Goal: Task Accomplishment & Management: Complete application form

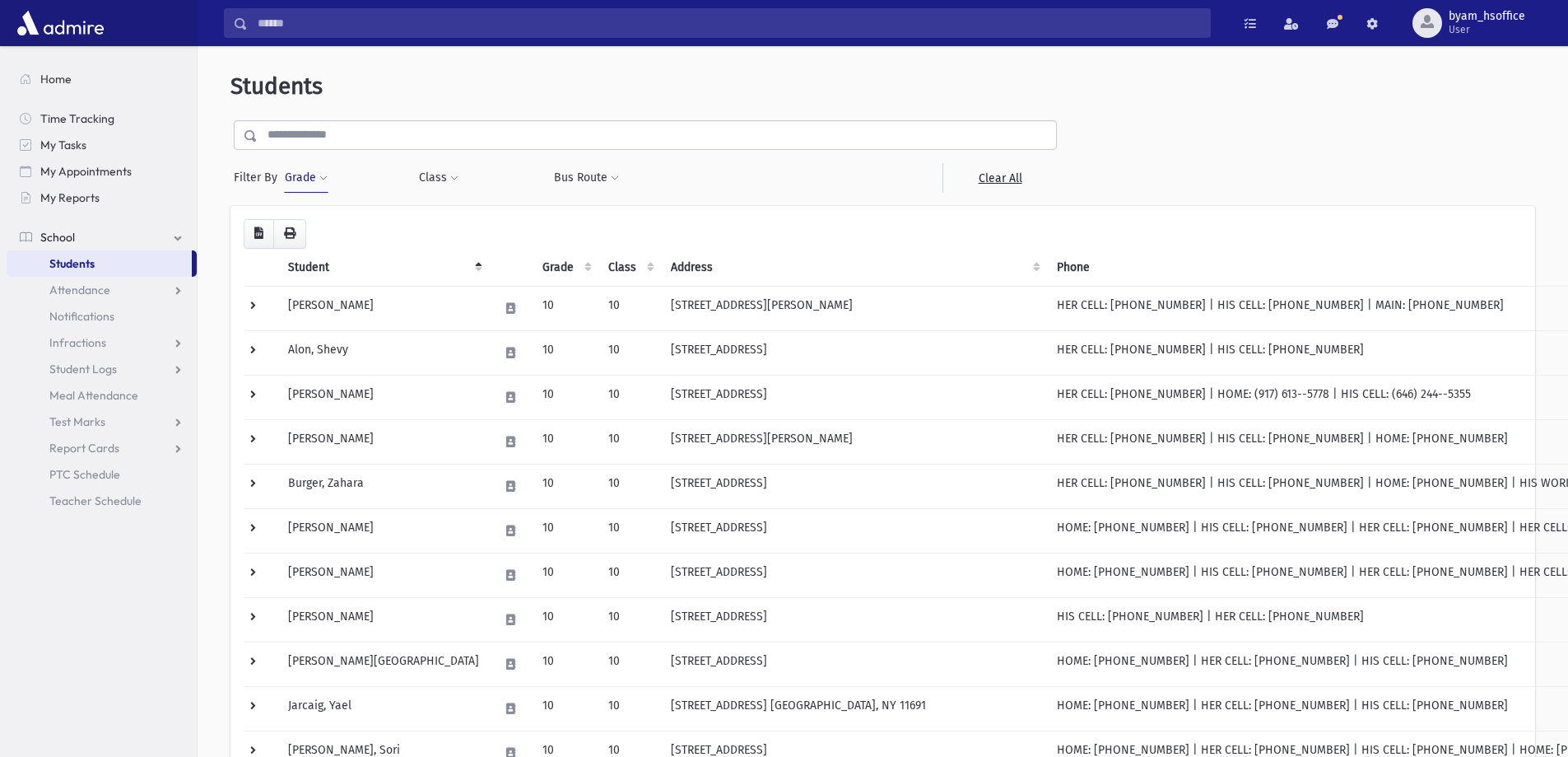
scroll to position [508, 0]
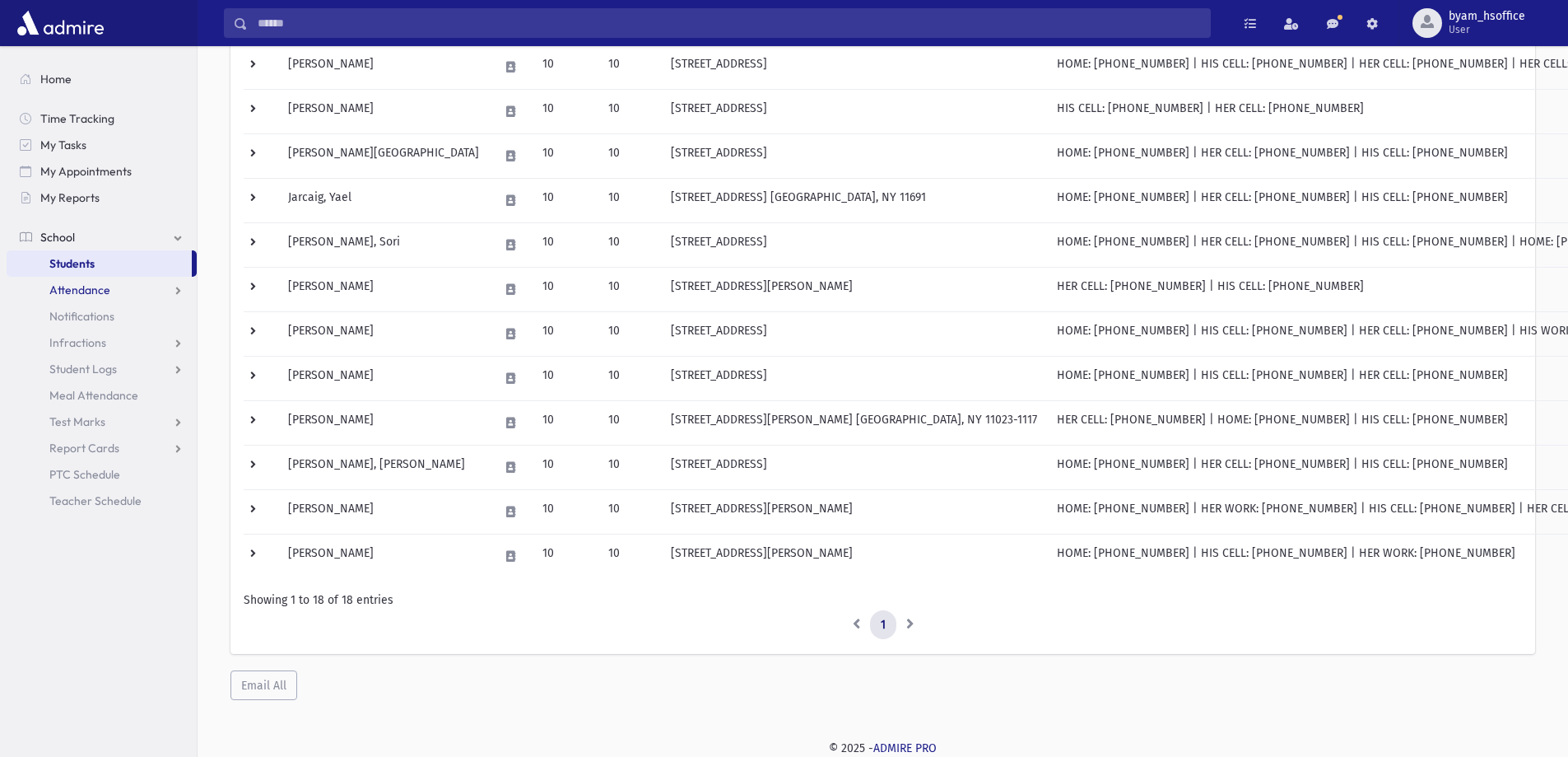
click at [107, 294] on span "Attendance" at bounding box center [80, 290] width 61 height 15
click at [77, 346] on span "List" at bounding box center [71, 343] width 18 height 15
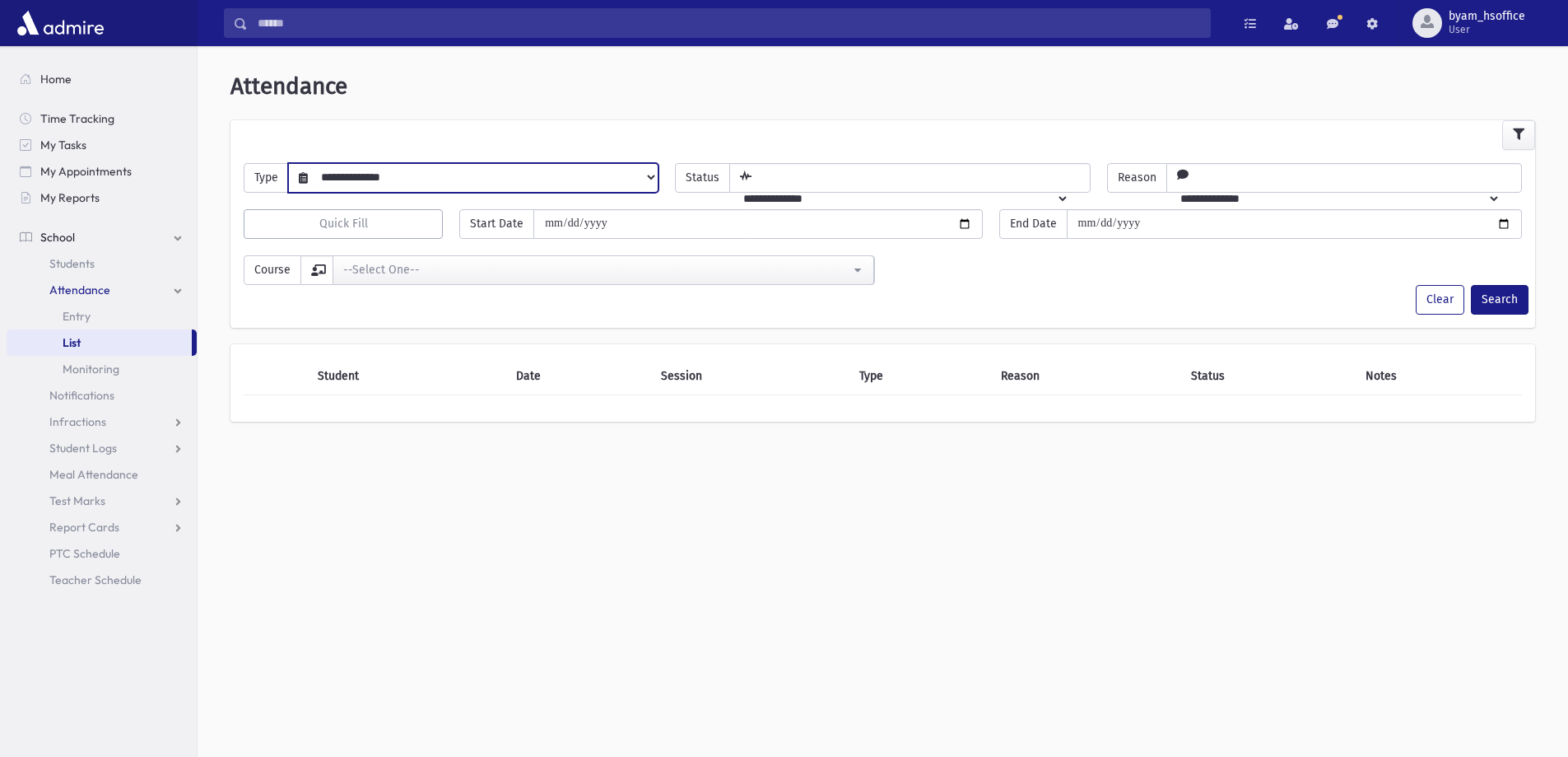
click at [375, 183] on select "**********" at bounding box center [483, 177] width 350 height 28
click at [270, 508] on div "**********" at bounding box center [883, 409] width 1370 height 711
click at [82, 267] on span "Students" at bounding box center [71, 263] width 45 height 15
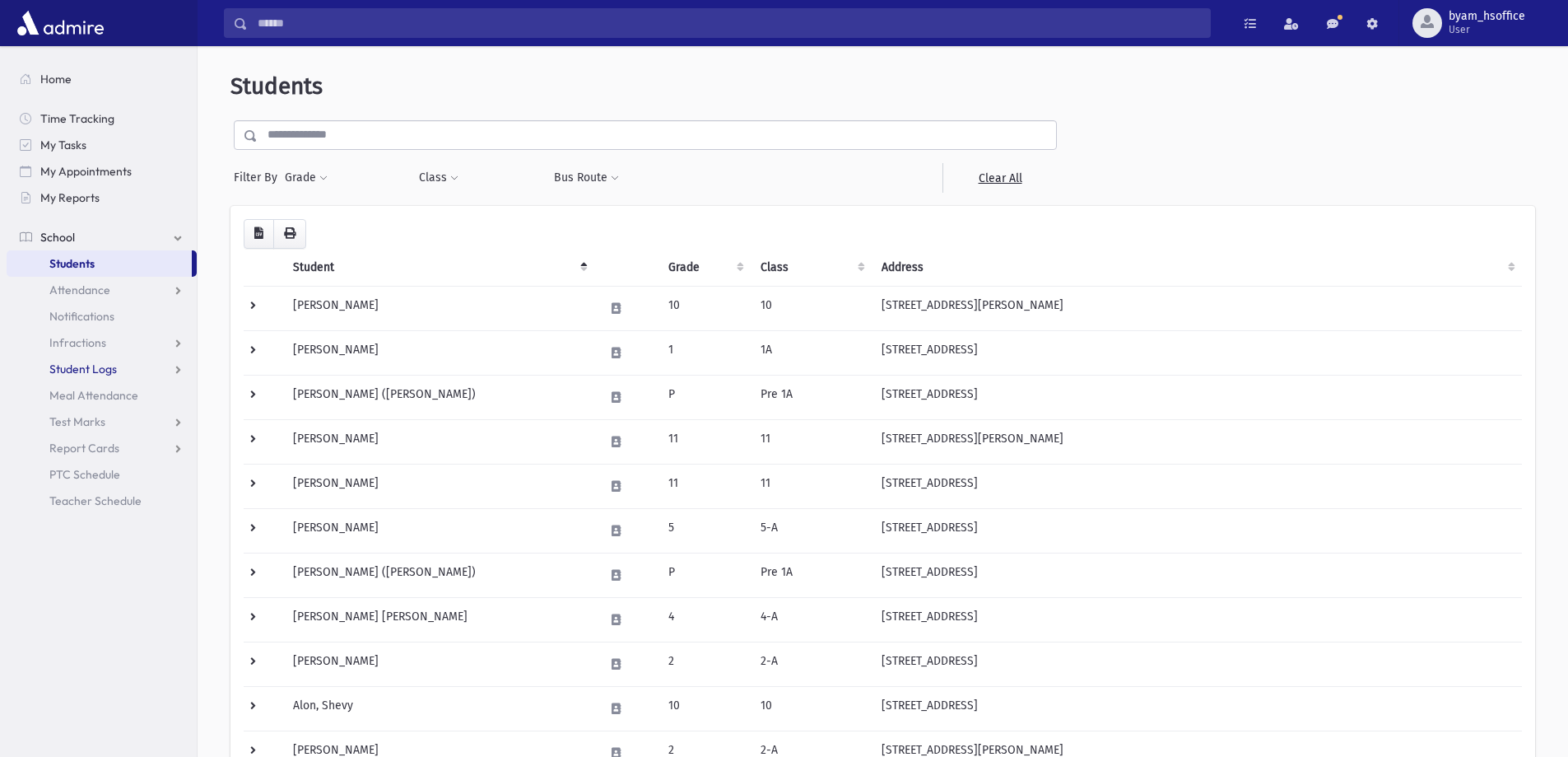
click at [150, 366] on link "Student Logs" at bounding box center [102, 368] width 191 height 27
click at [71, 425] on span "List" at bounding box center [71, 422] width 18 height 15
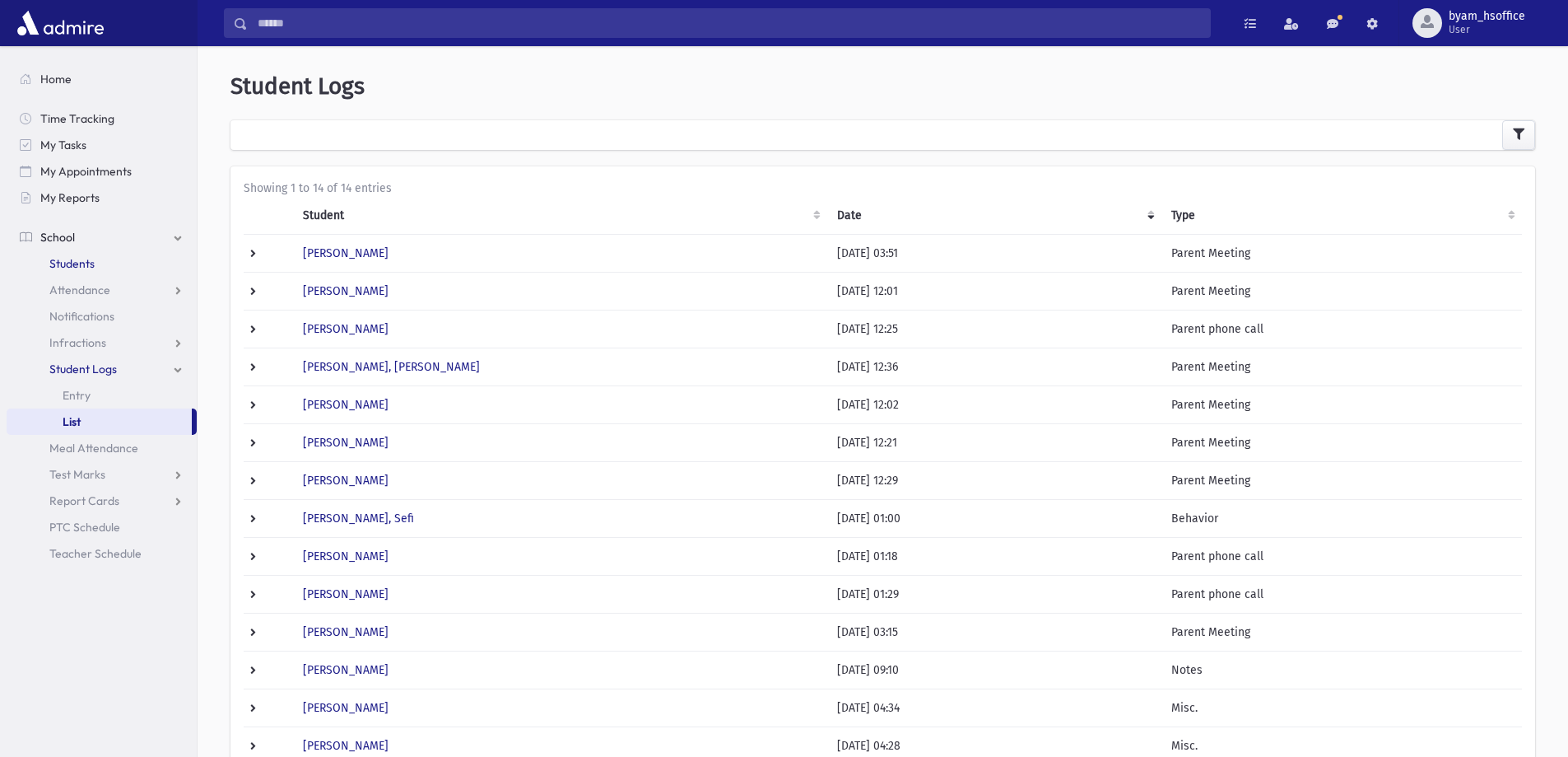
click at [78, 256] on link "Students" at bounding box center [102, 263] width 191 height 27
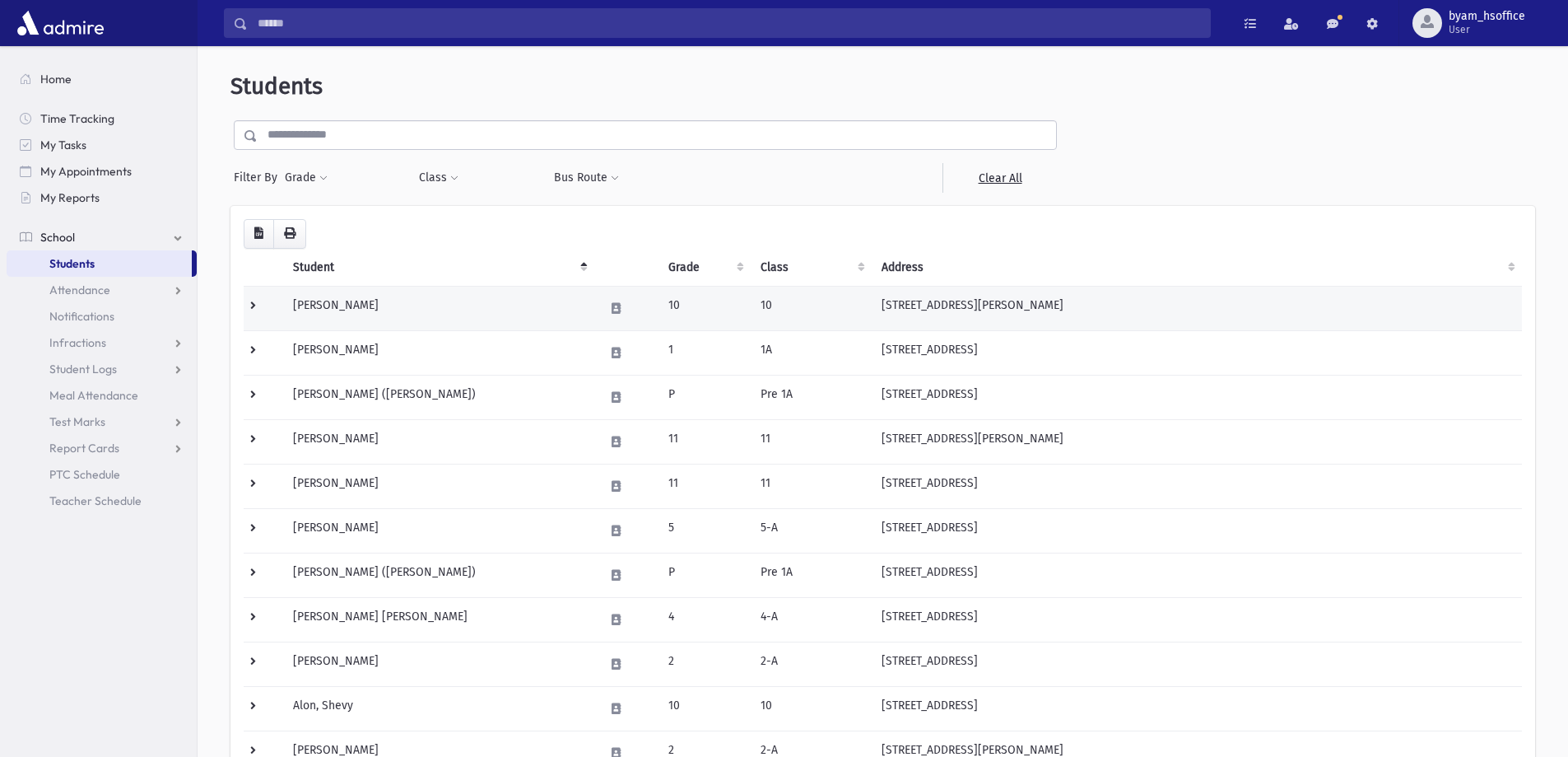
click at [475, 308] on td "Abramov, Bracha" at bounding box center [439, 308] width 311 height 45
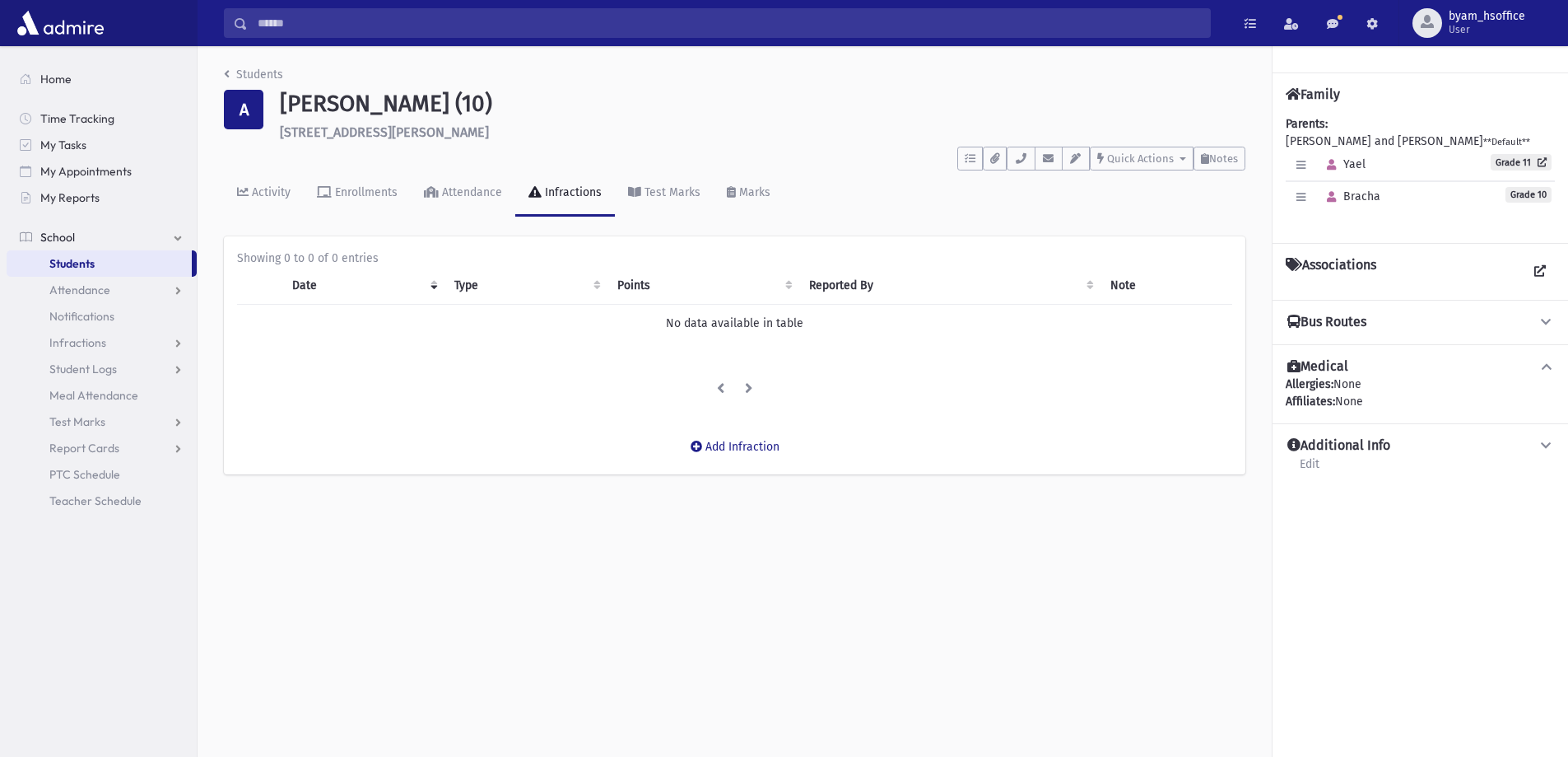
drag, startPoint x: 842, startPoint y: 280, endPoint x: 833, endPoint y: 280, distance: 9.0
click at [841, 280] on th "Reported By" at bounding box center [950, 285] width 301 height 38
click at [364, 181] on link "Enrollments" at bounding box center [357, 193] width 107 height 46
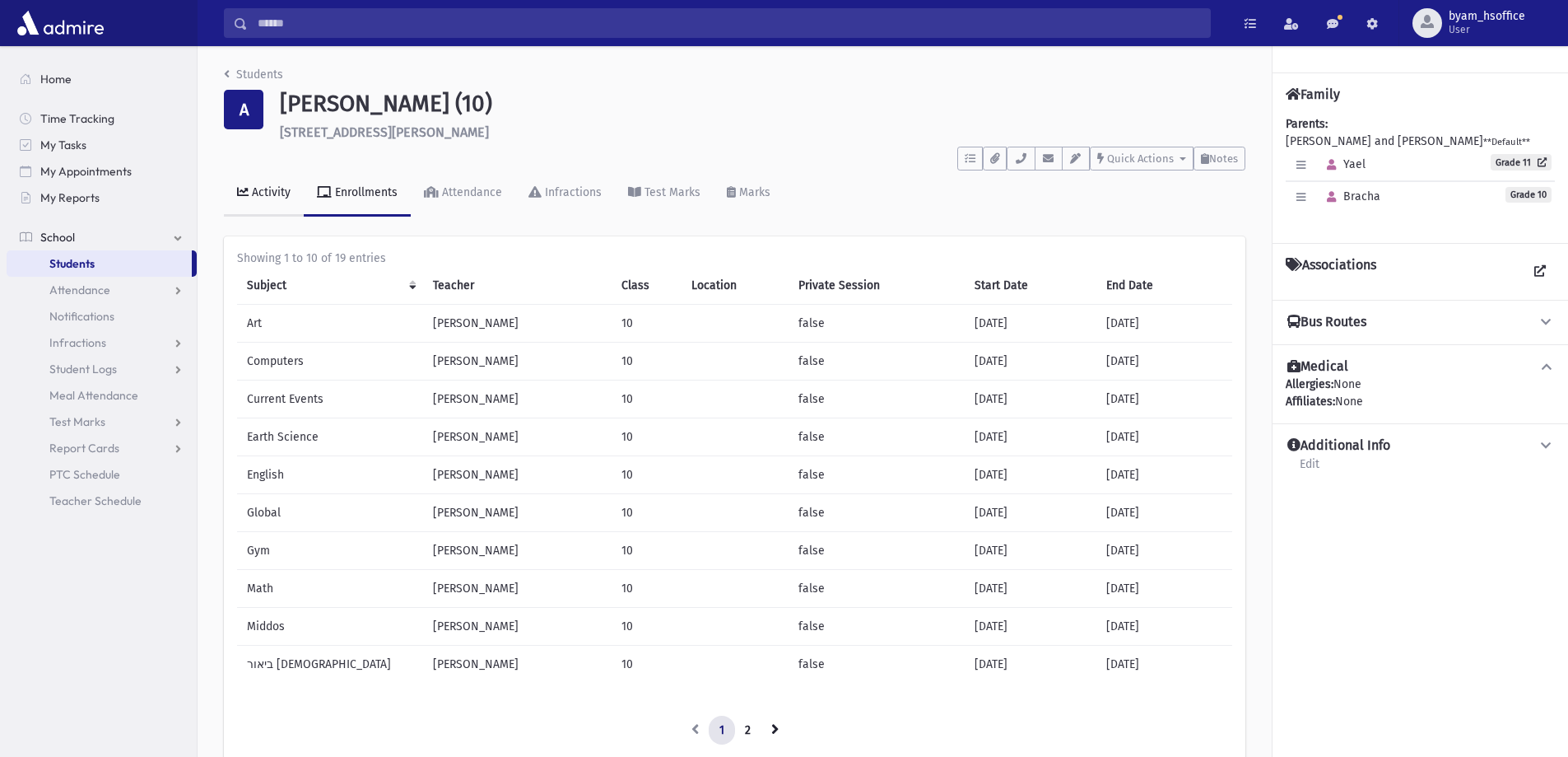
click at [289, 200] on link "Activity" at bounding box center [263, 193] width 80 height 46
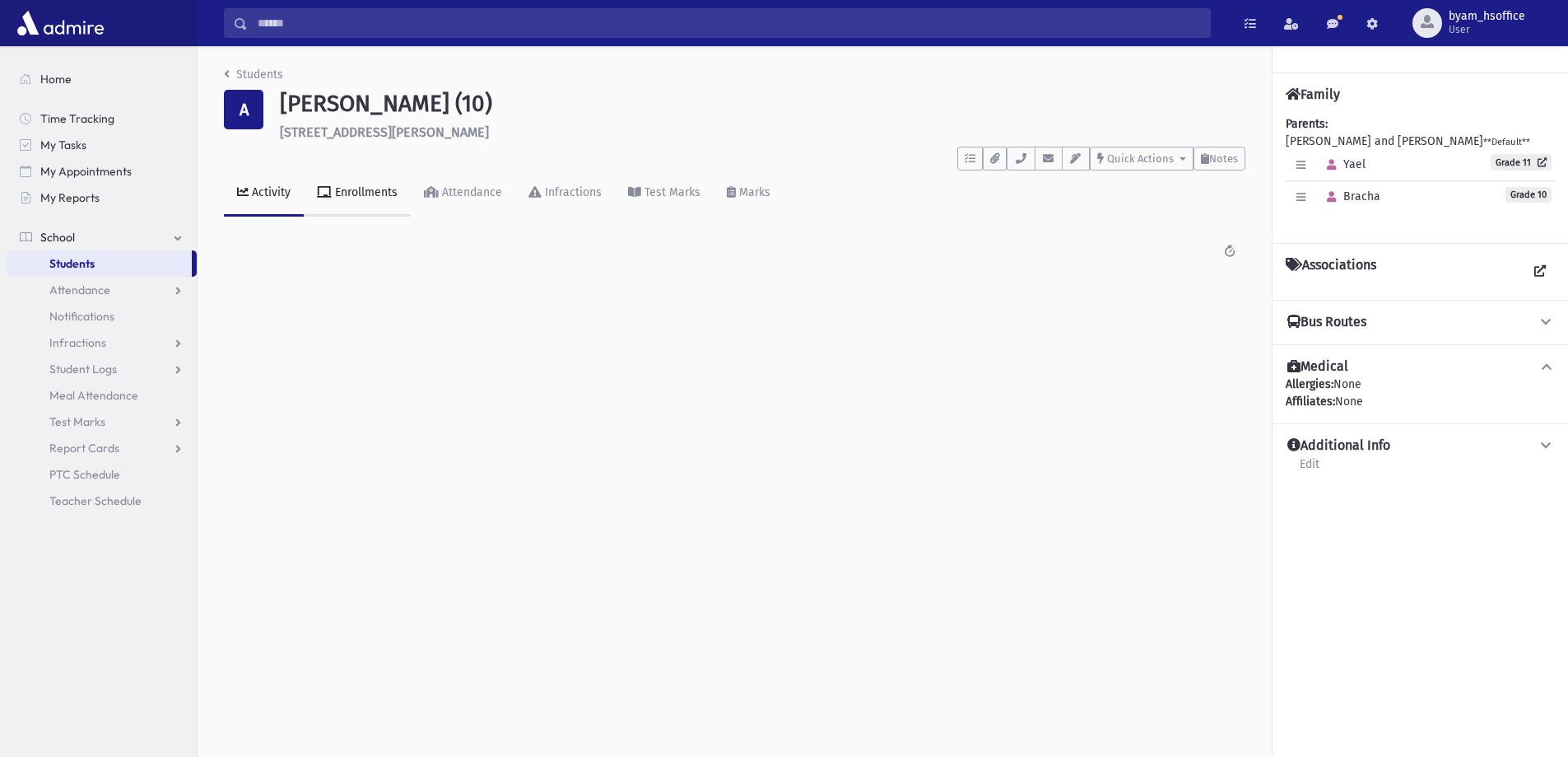
click at [382, 206] on link "Enrollments" at bounding box center [357, 193] width 107 height 46
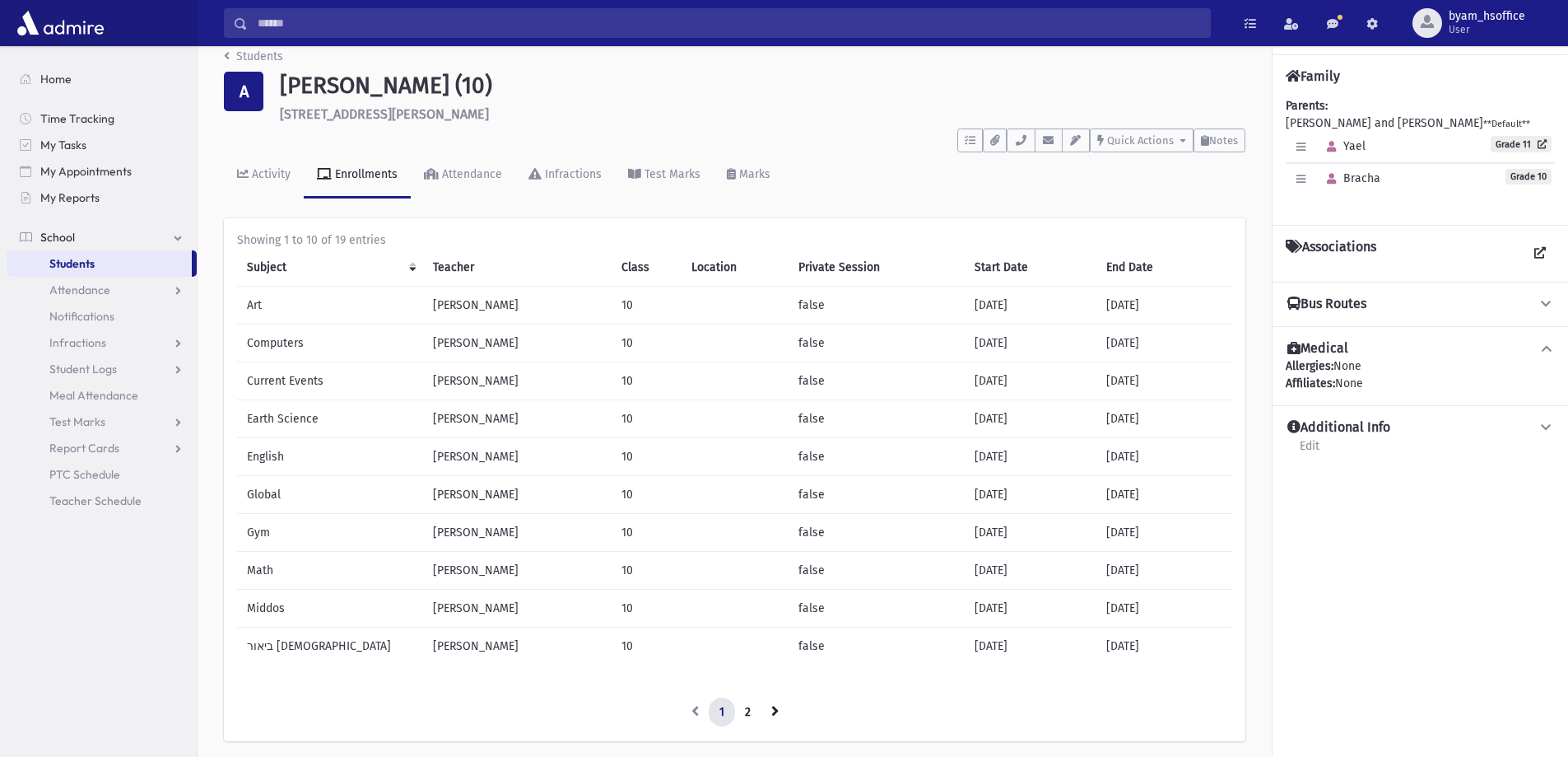
scroll to position [76, 0]
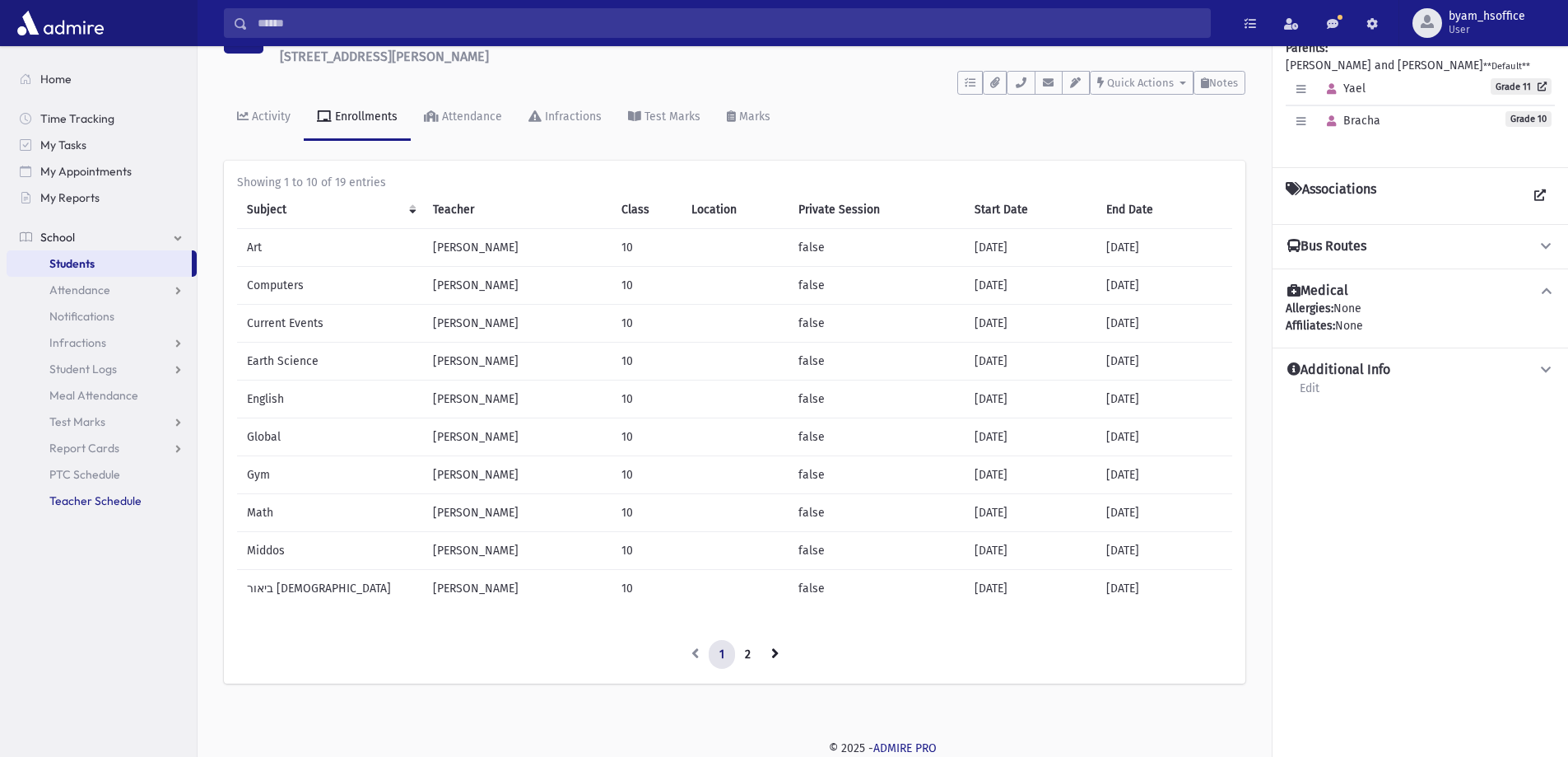
click at [100, 503] on span "Teacher Schedule" at bounding box center [95, 500] width 93 height 15
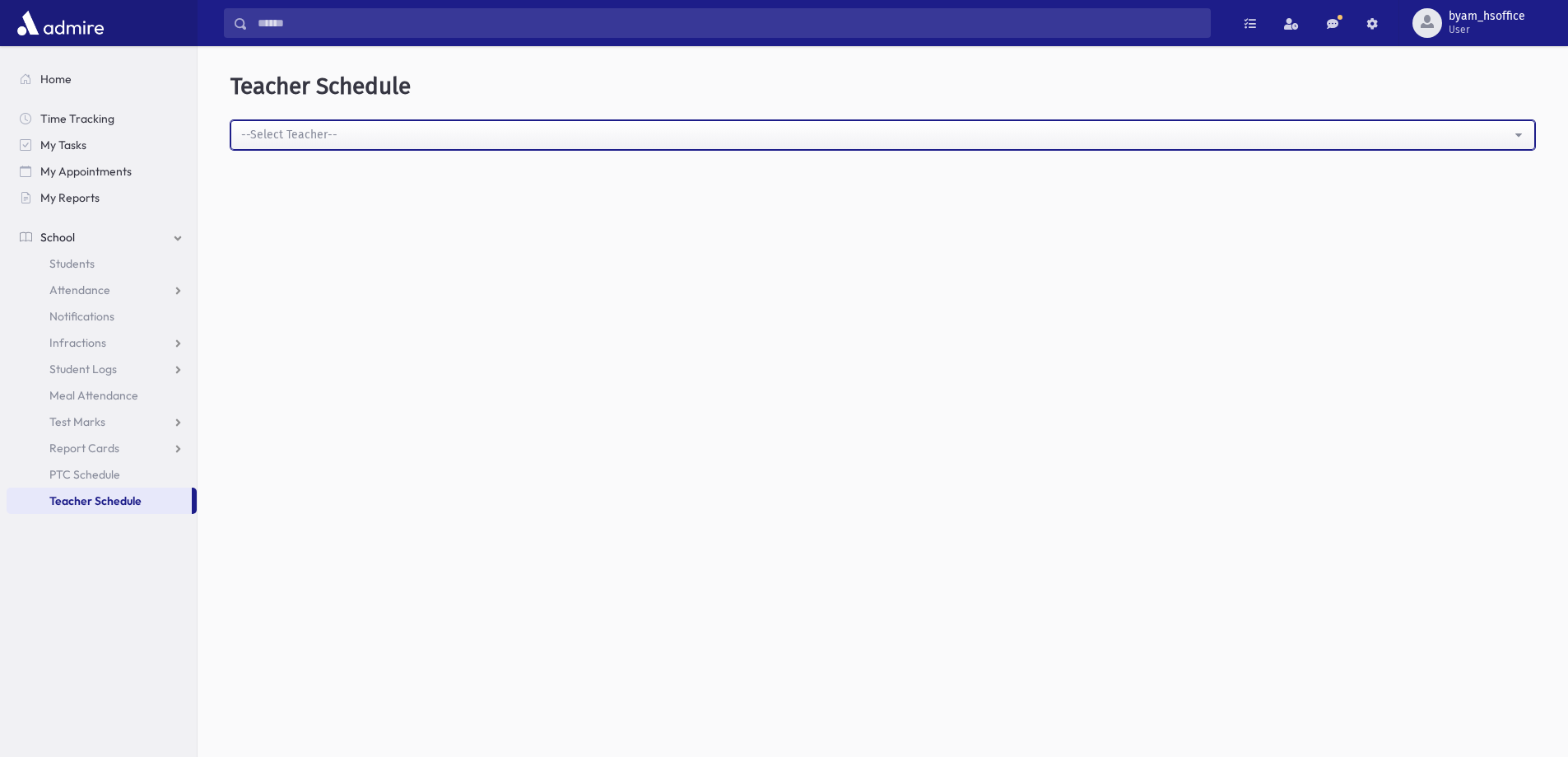
click at [320, 126] on div "--Select Teacher--" at bounding box center [876, 134] width 1270 height 17
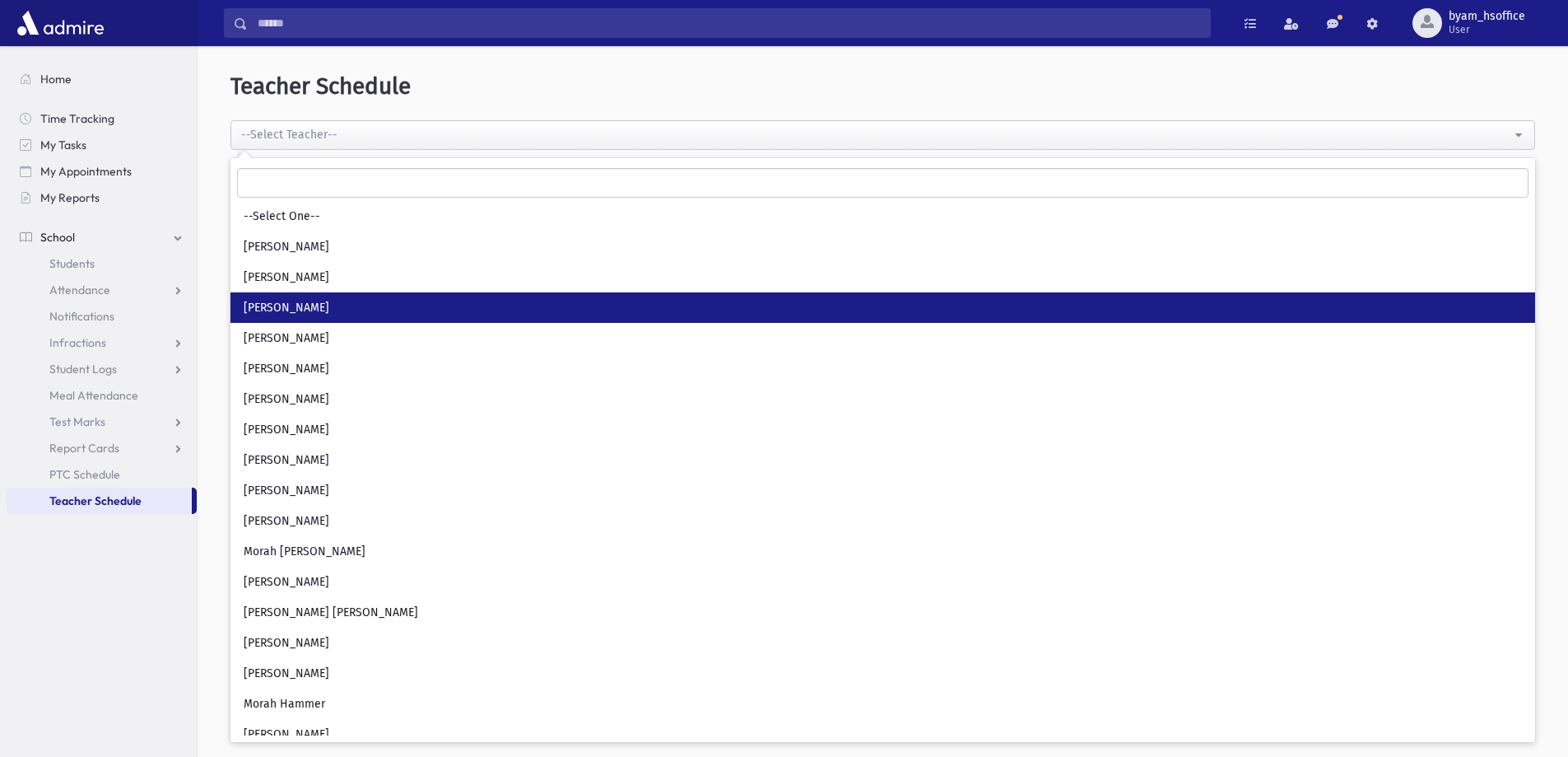
click at [312, 304] on link "Miss Kramer" at bounding box center [883, 307] width 1304 height 30
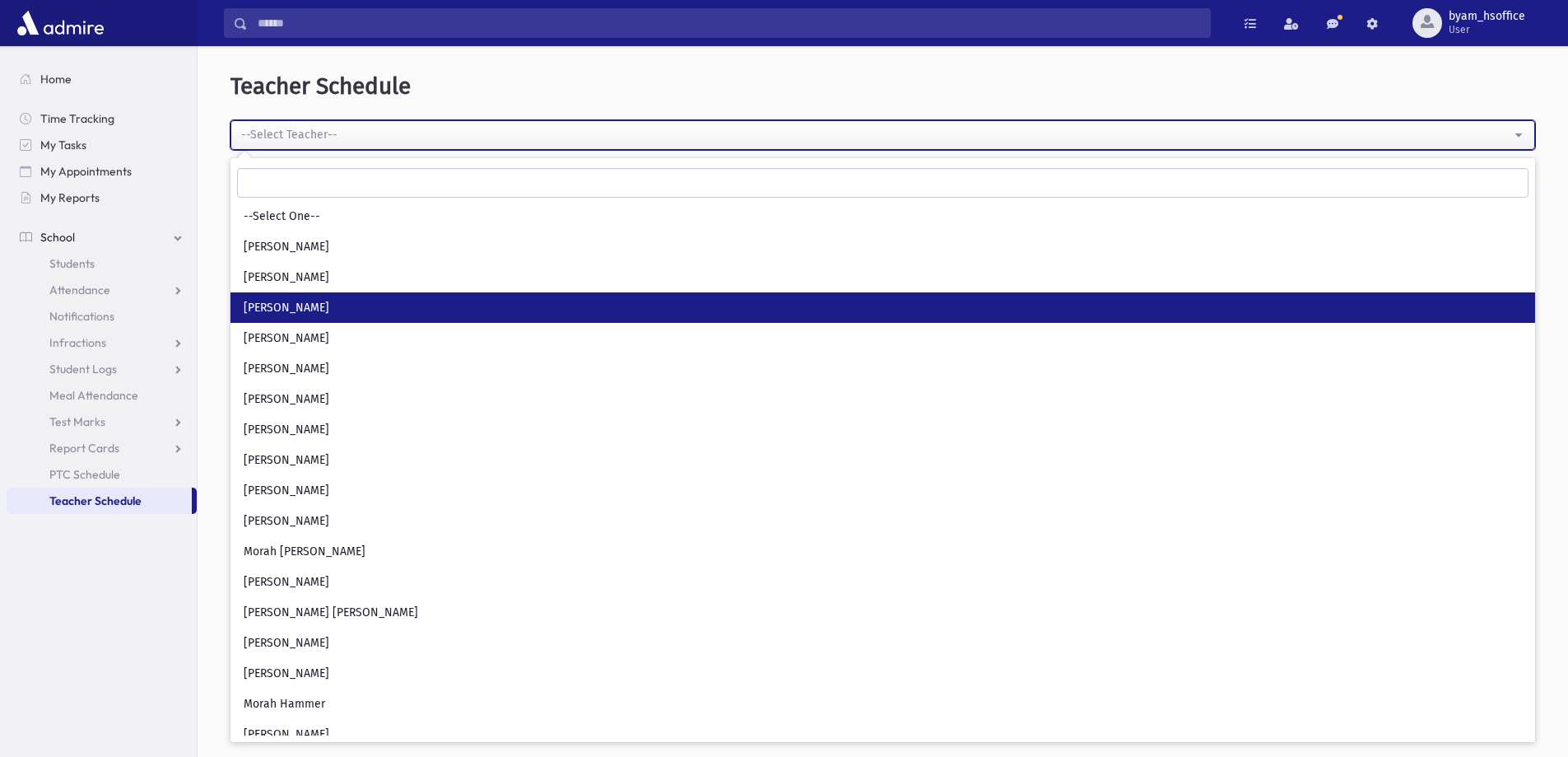
select select "***"
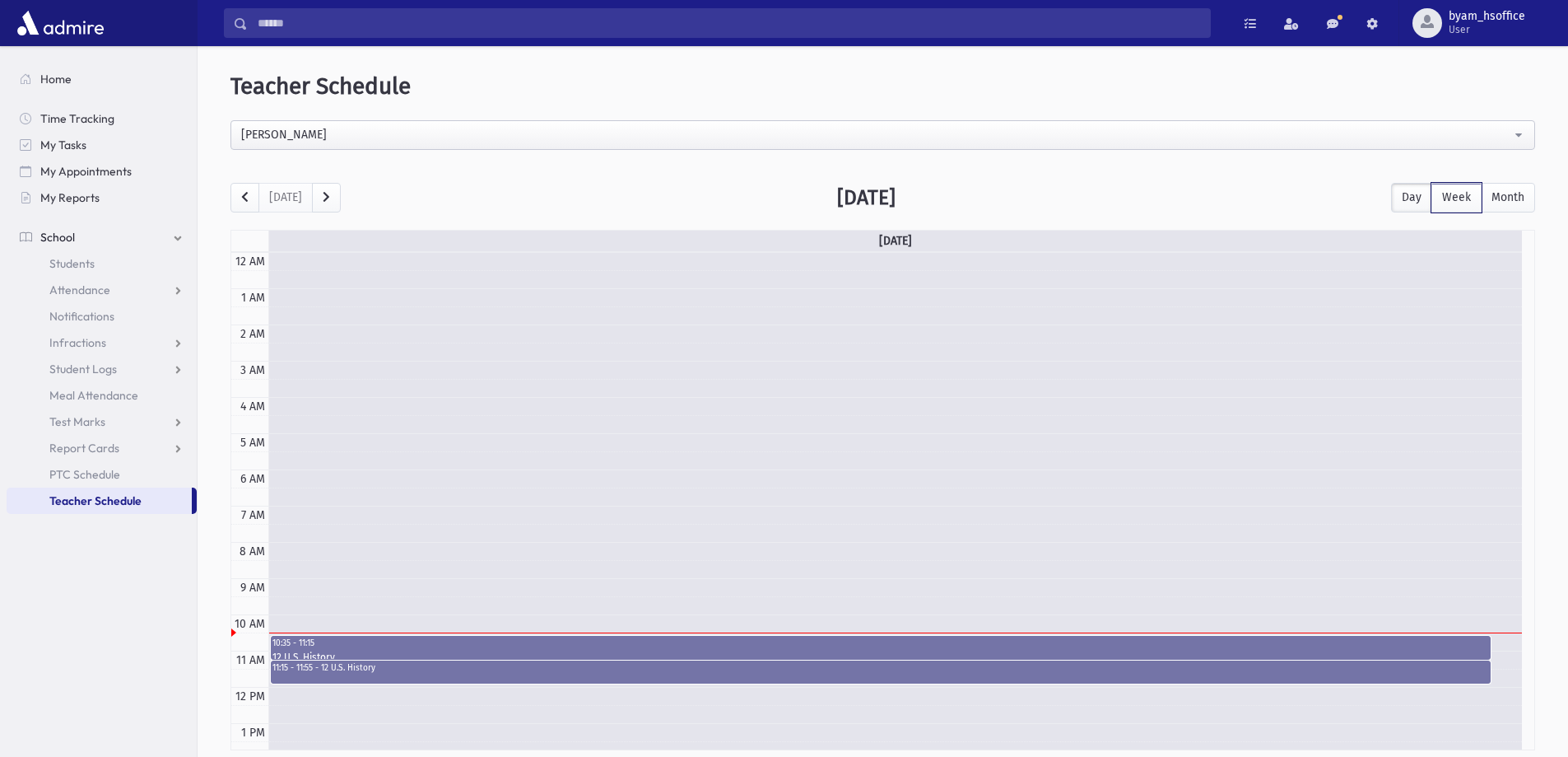
click at [1469, 192] on button "Week" at bounding box center [1456, 198] width 50 height 29
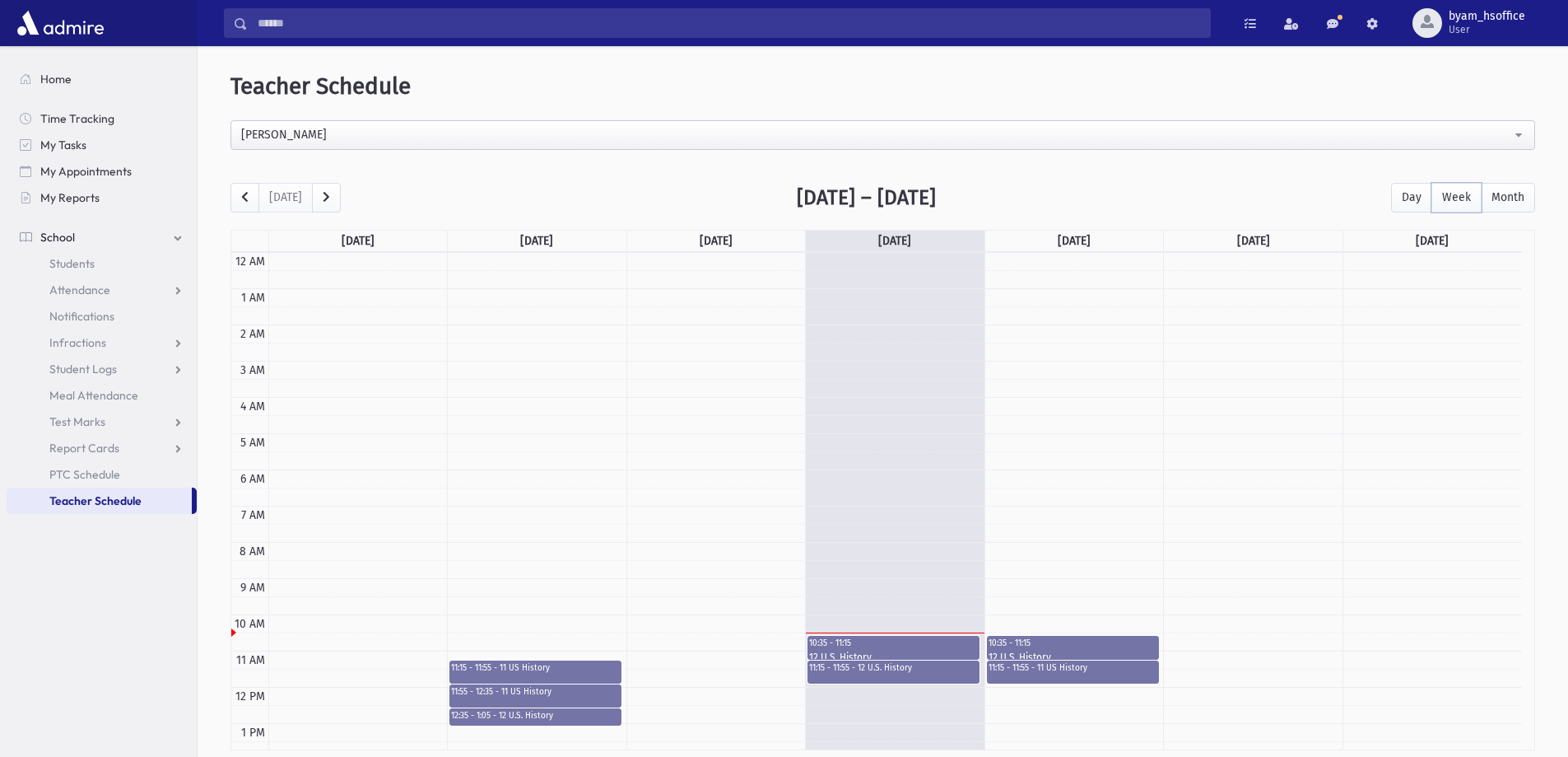
scroll to position [218, 0]
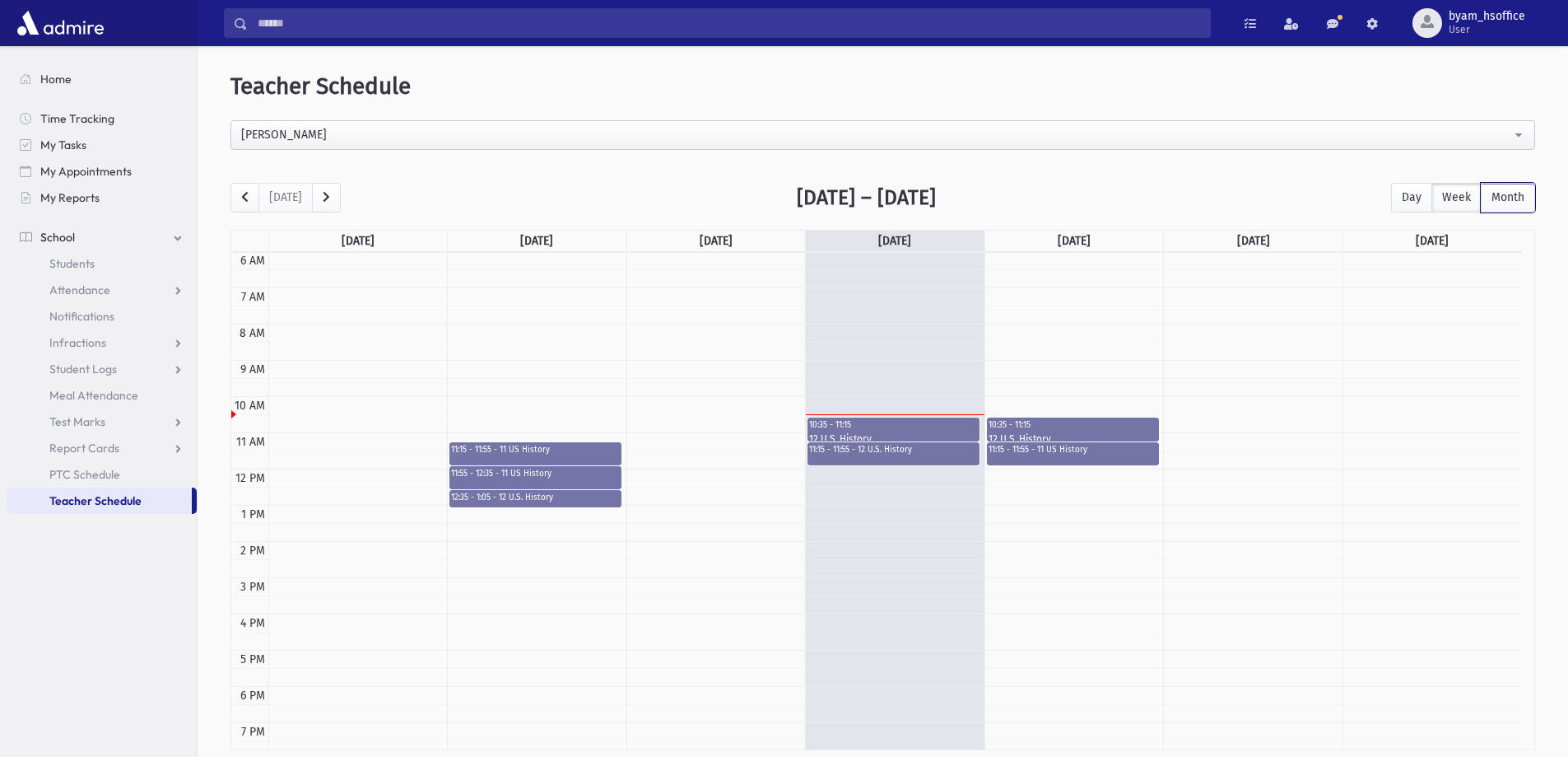
click at [1514, 204] on button "Month" at bounding box center [1508, 198] width 54 height 29
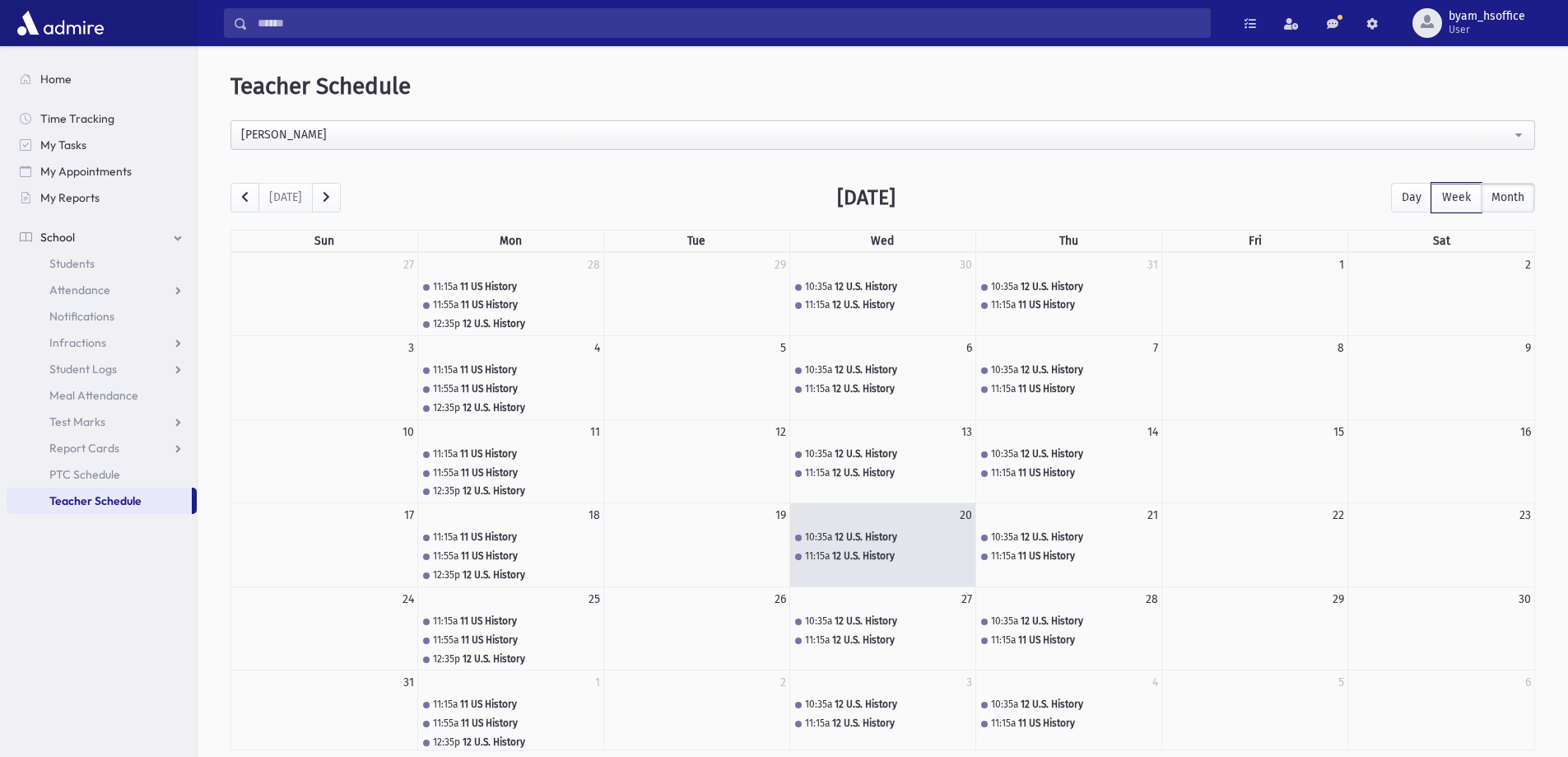
click at [1465, 200] on button "Week" at bounding box center [1456, 198] width 50 height 29
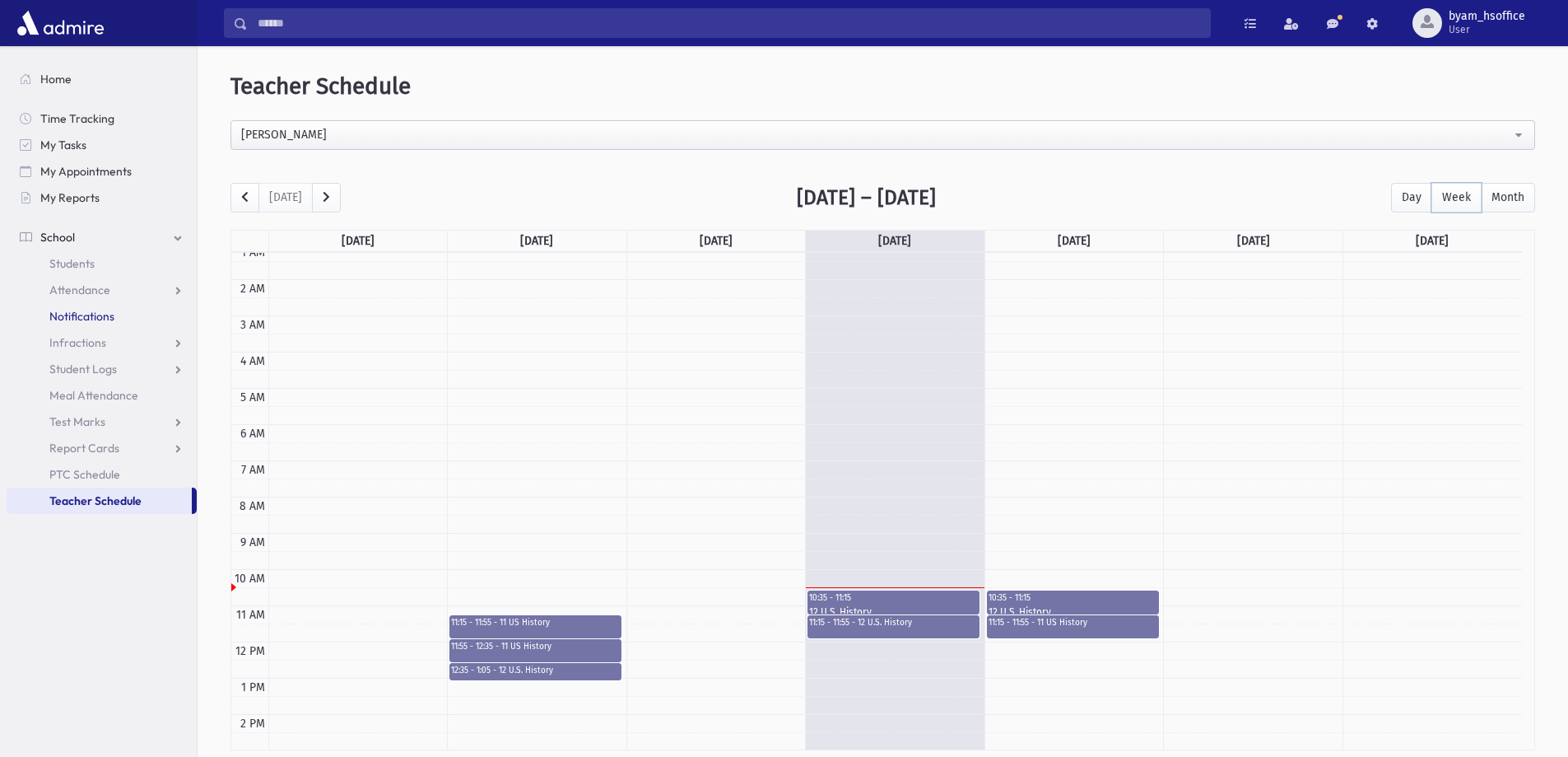
scroll to position [43, 0]
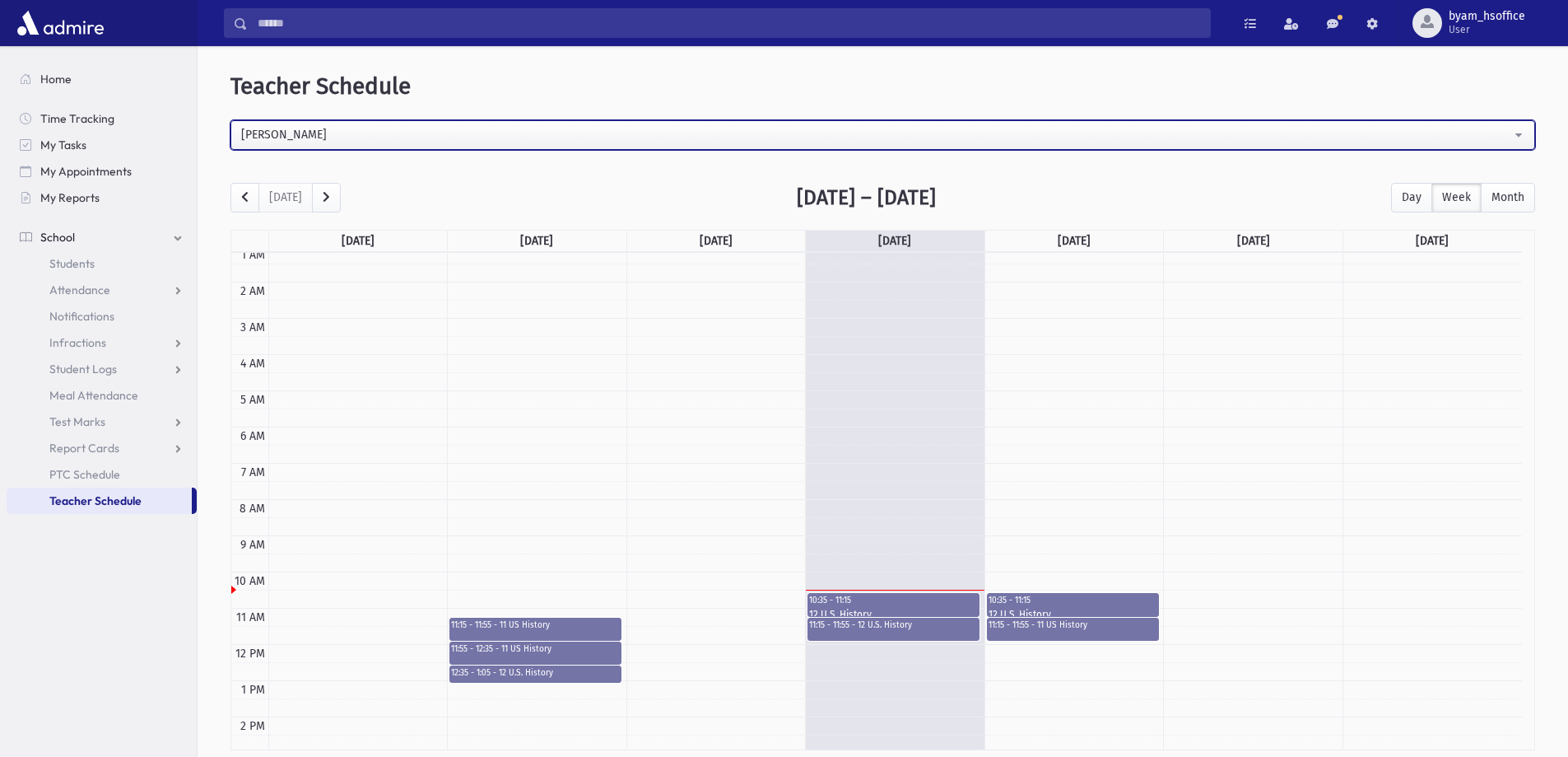
click at [338, 126] on div "Miss Kramer" at bounding box center [876, 134] width 1270 height 17
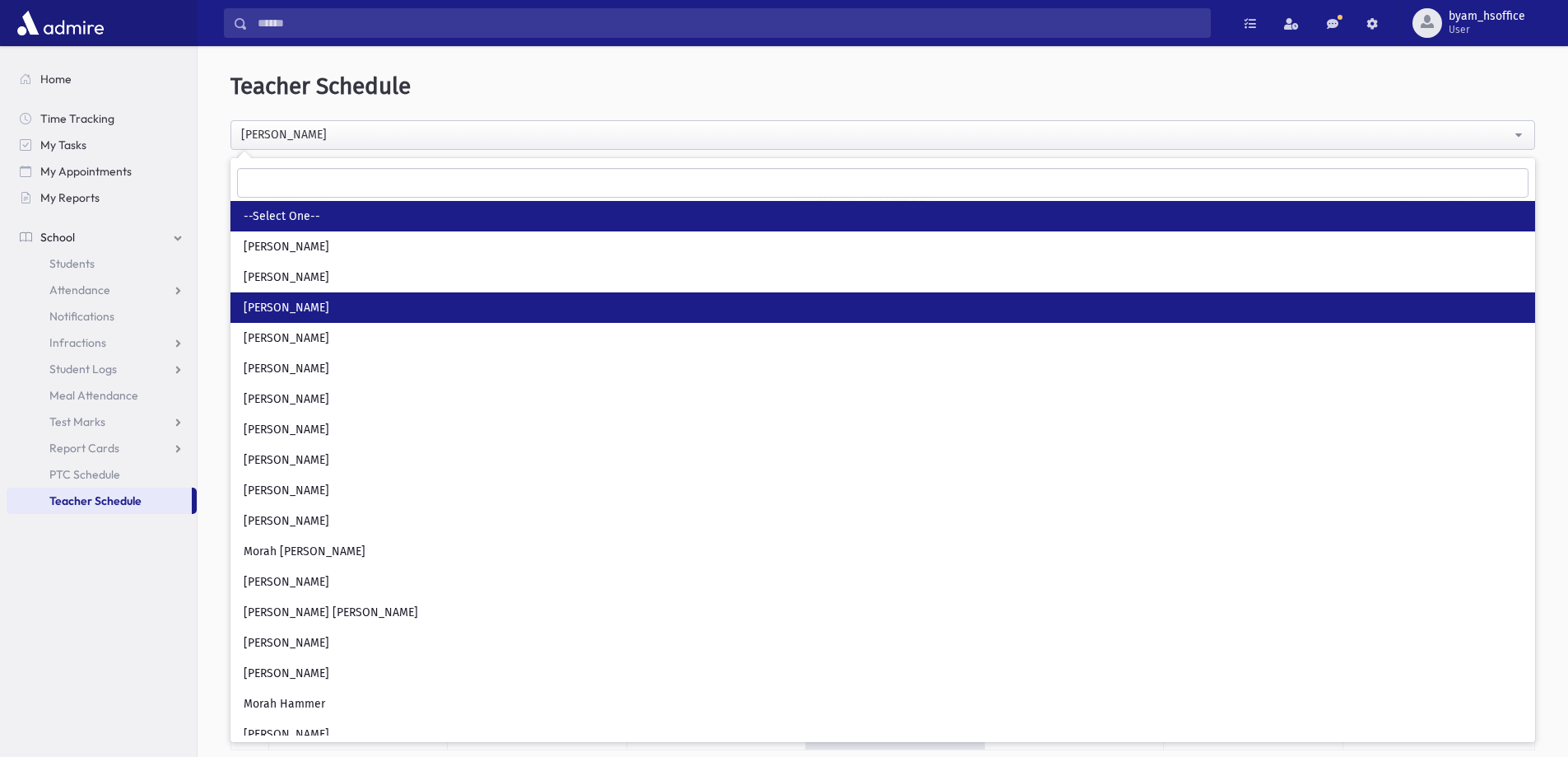
click at [300, 214] on span "--Select One--" at bounding box center [282, 216] width 77 height 16
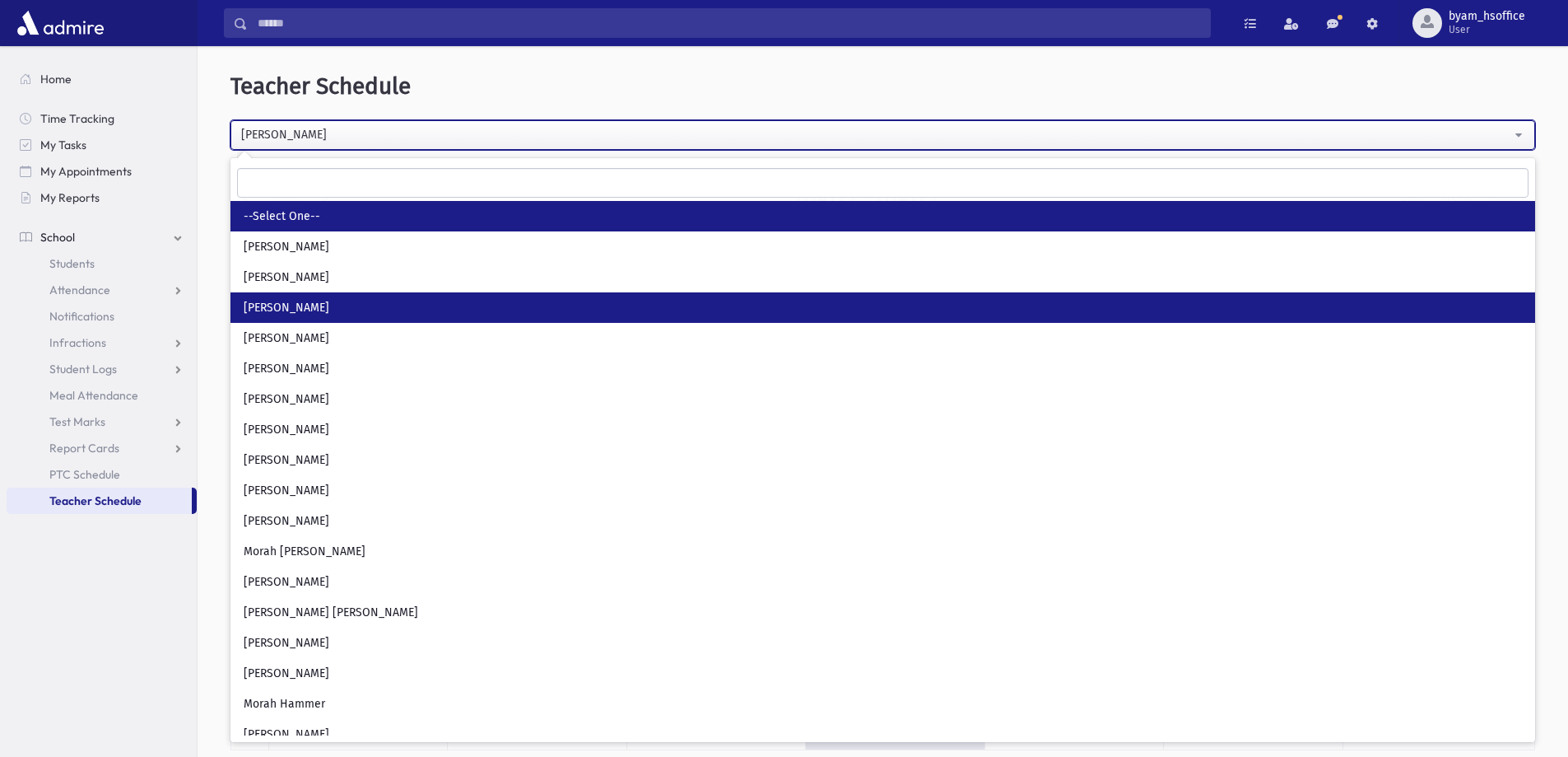
select select
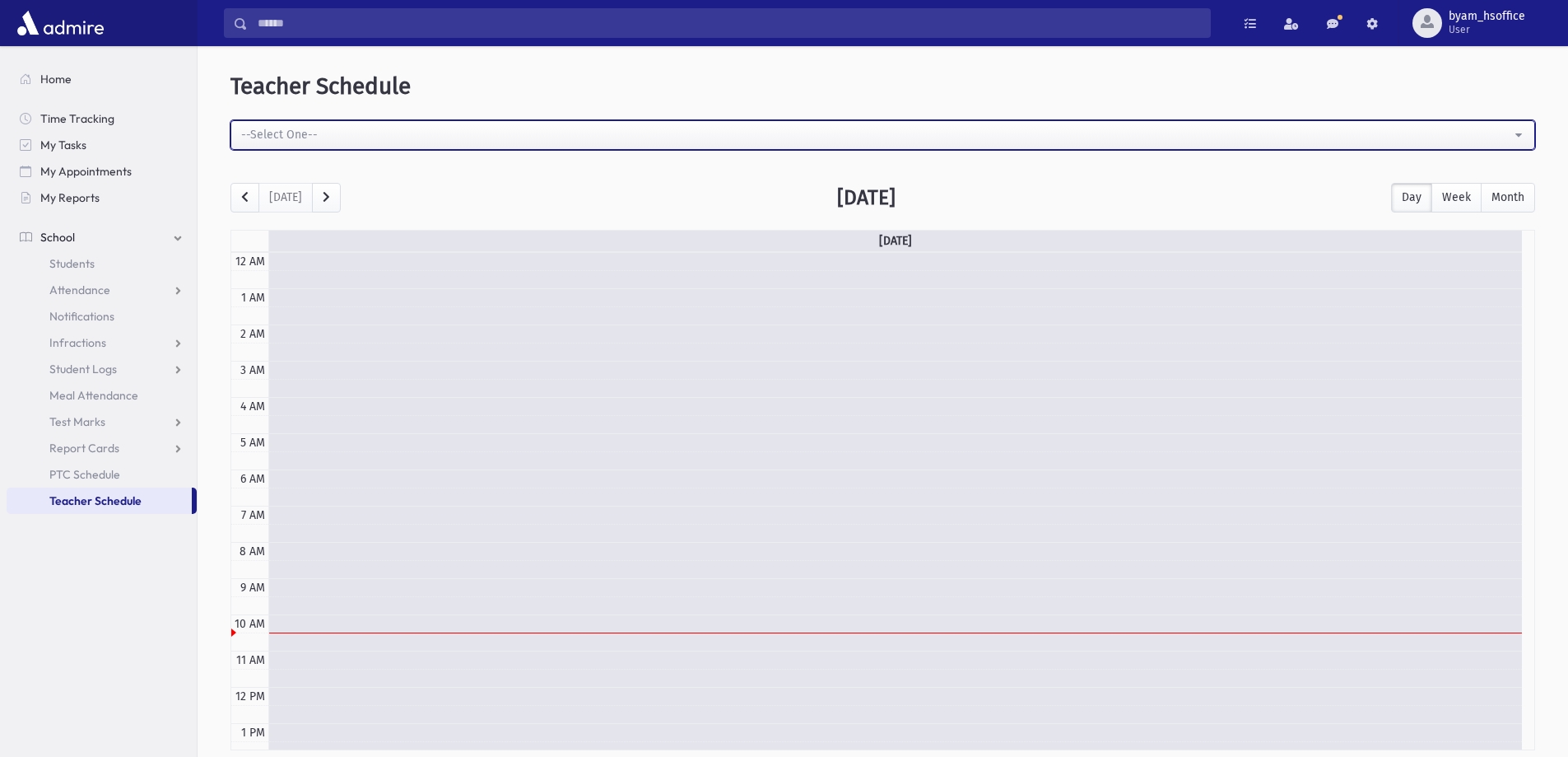
scroll to position [218, 0]
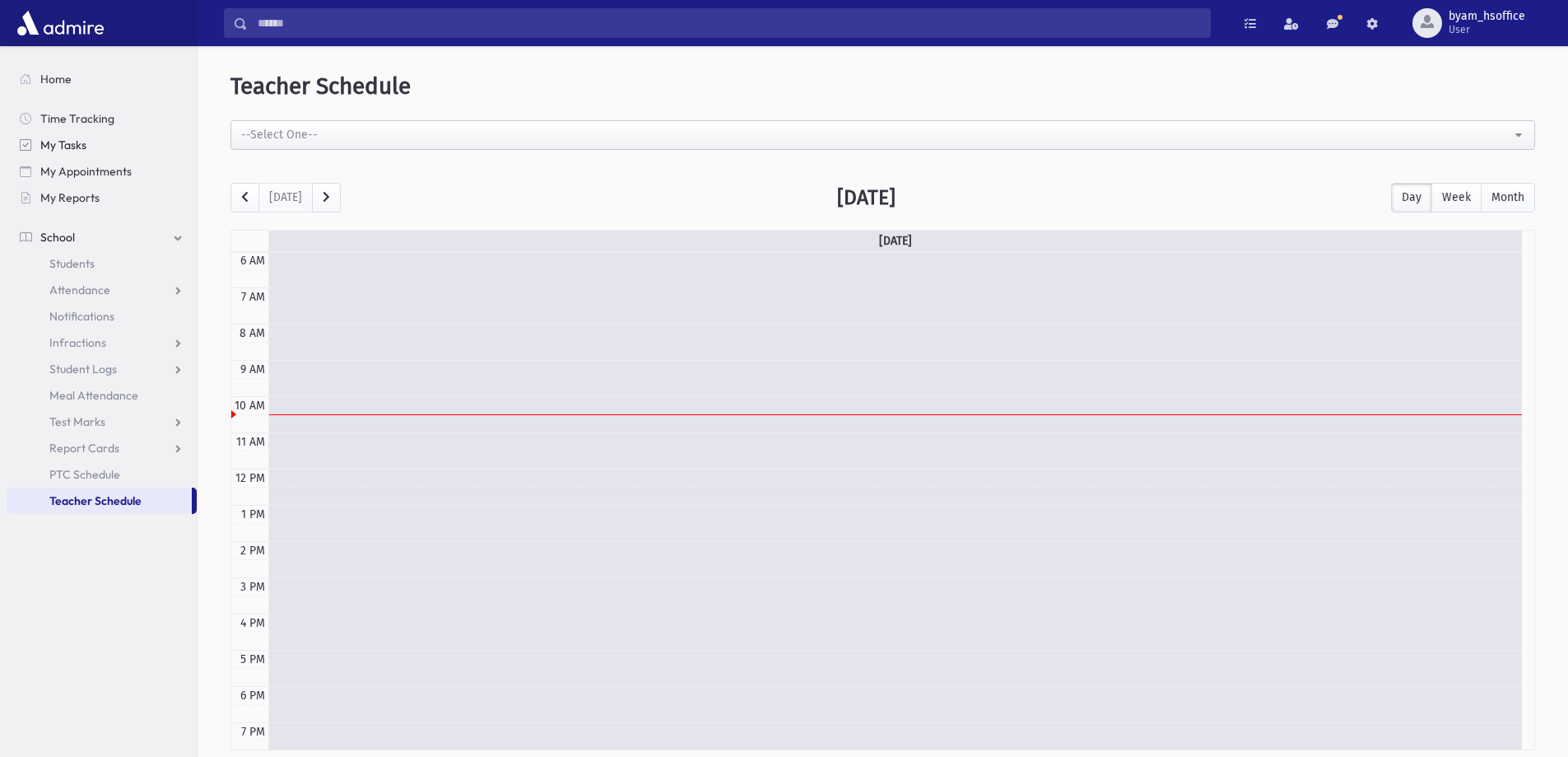
click at [103, 137] on link "My Tasks" at bounding box center [102, 145] width 191 height 27
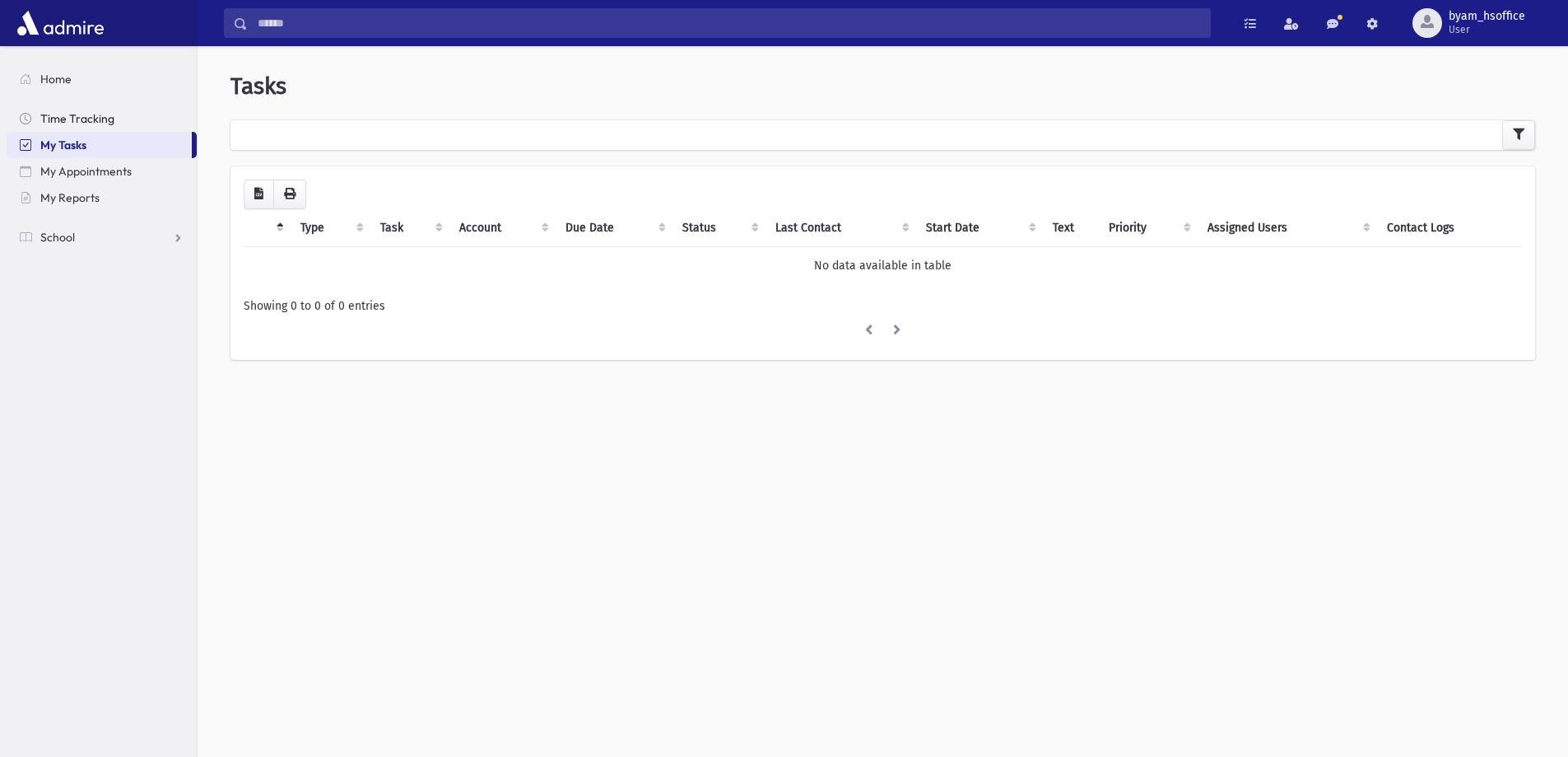
click at [102, 123] on span "Time Tracking" at bounding box center [77, 118] width 74 height 15
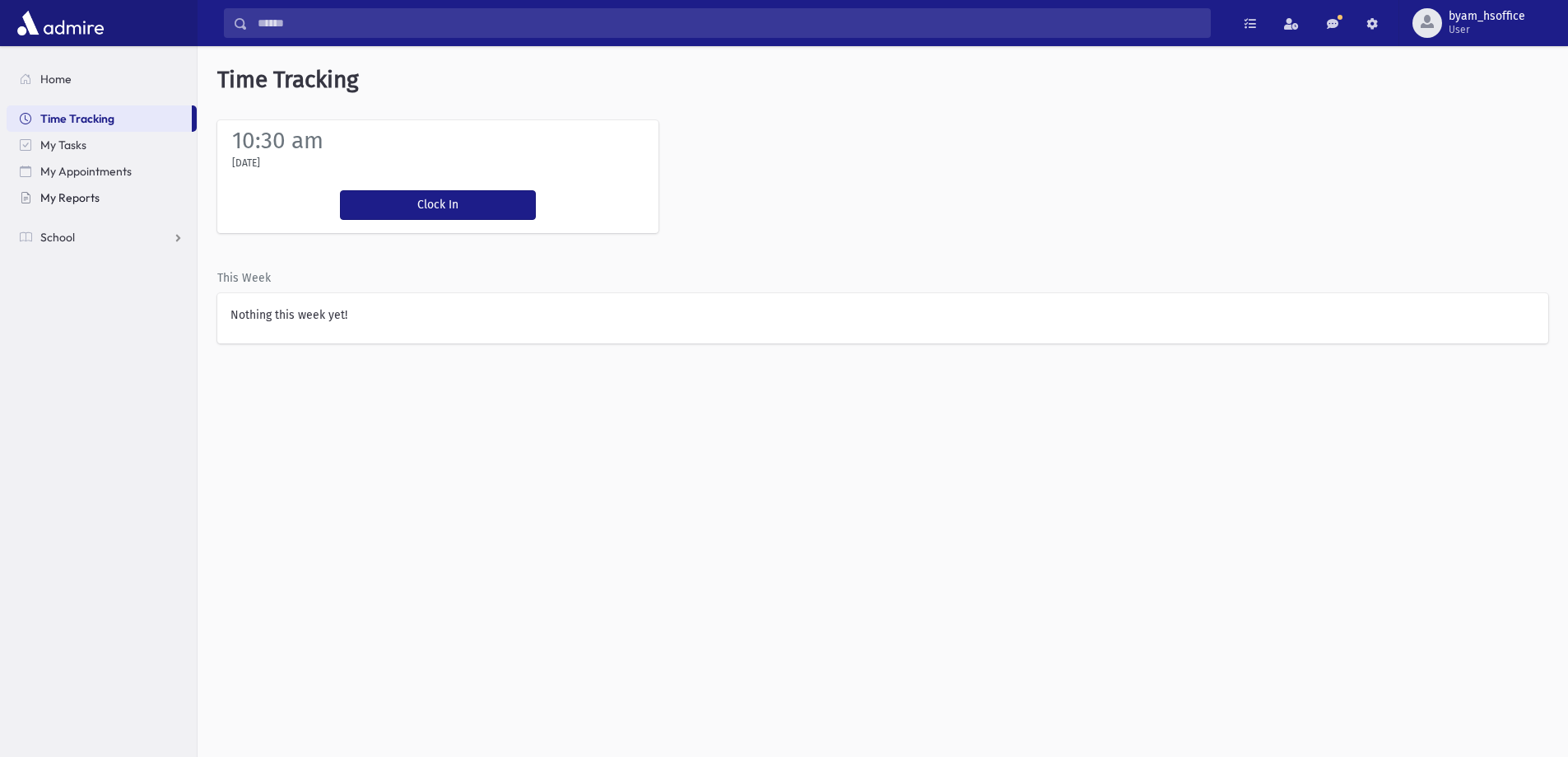
click at [85, 192] on span "My Reports" at bounding box center [70, 198] width 60 height 15
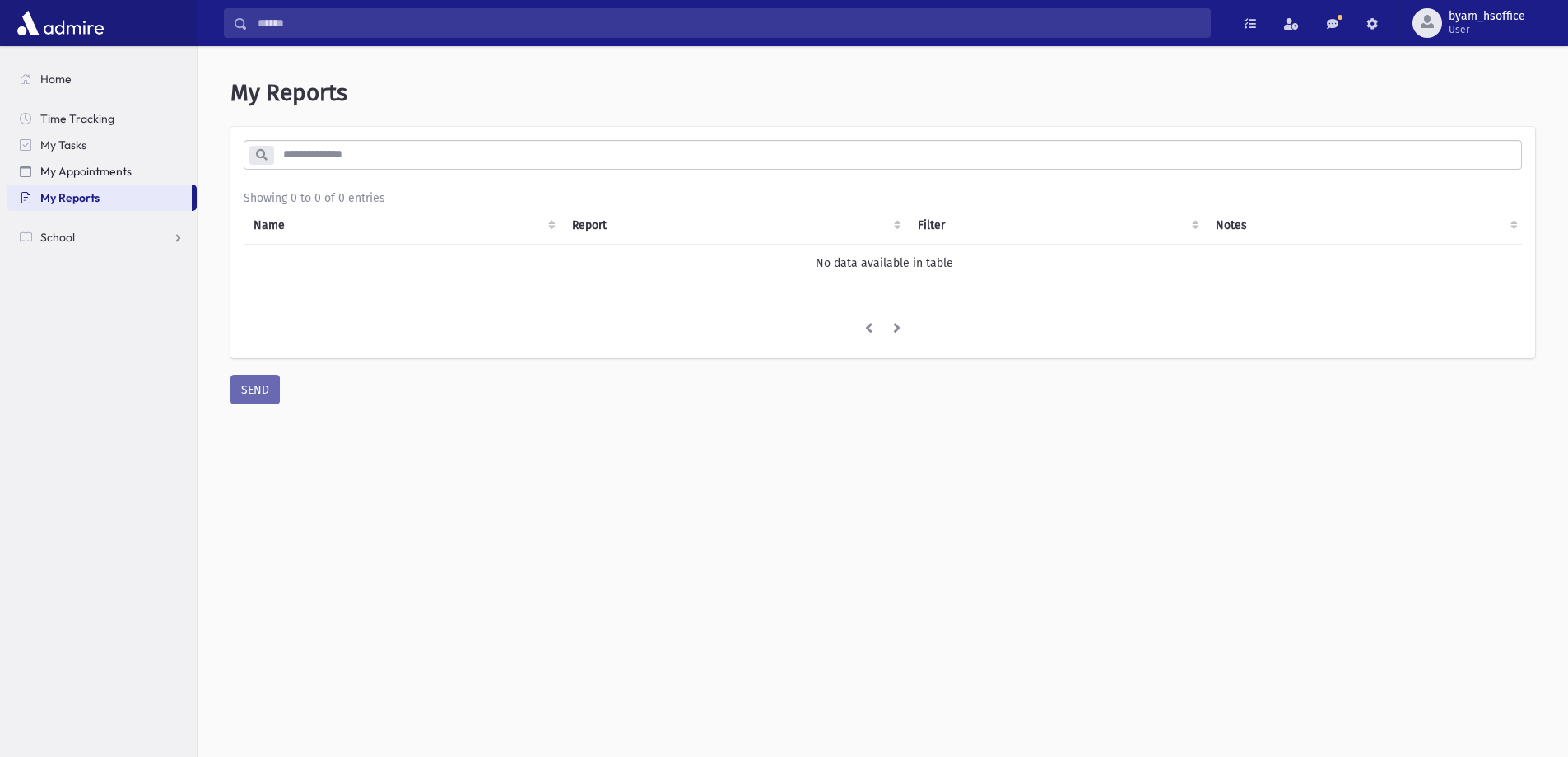
click at [115, 173] on span "My Appointments" at bounding box center [86, 171] width 92 height 15
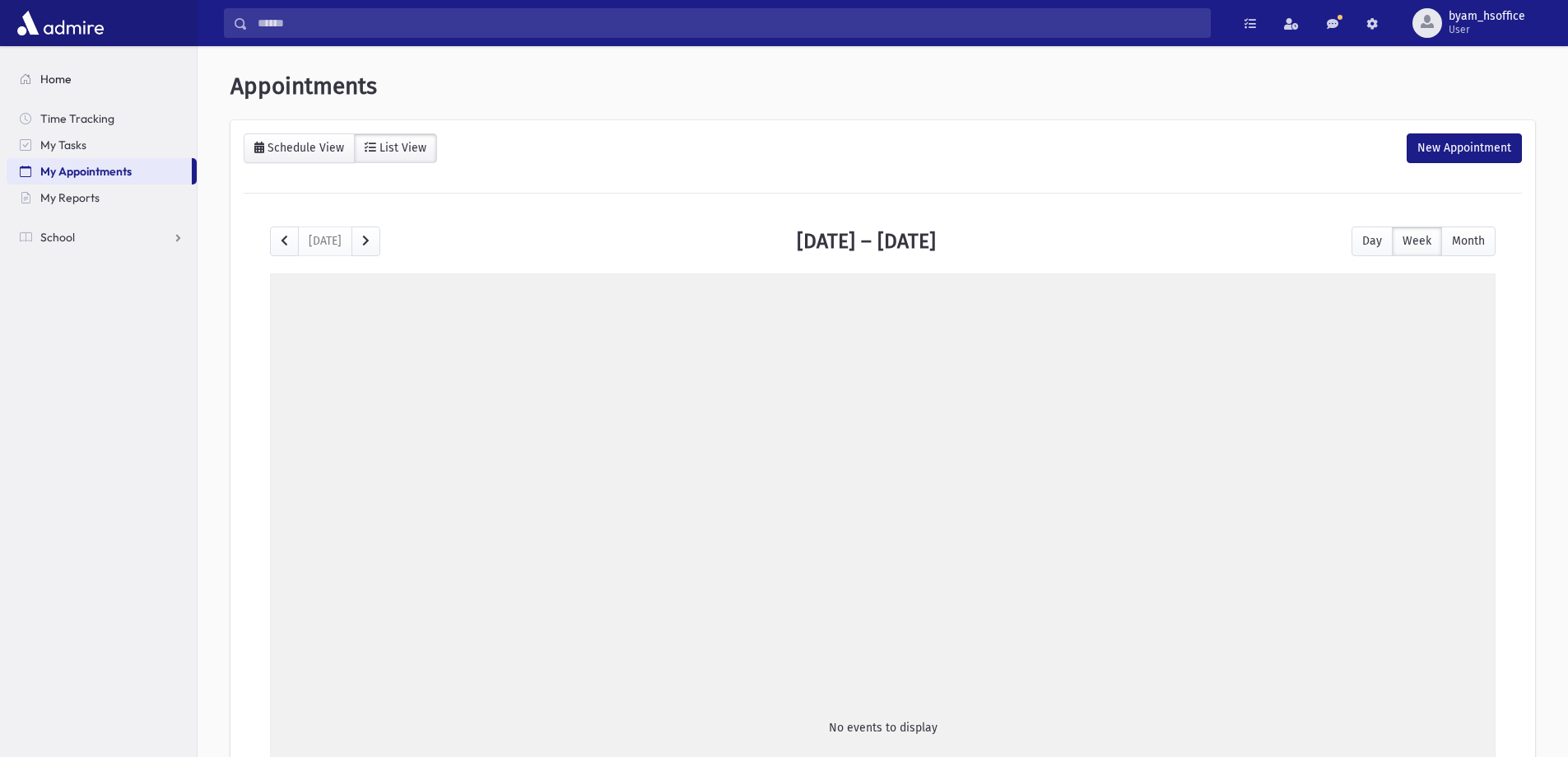
click at [24, 82] on span at bounding box center [26, 79] width 12 height 15
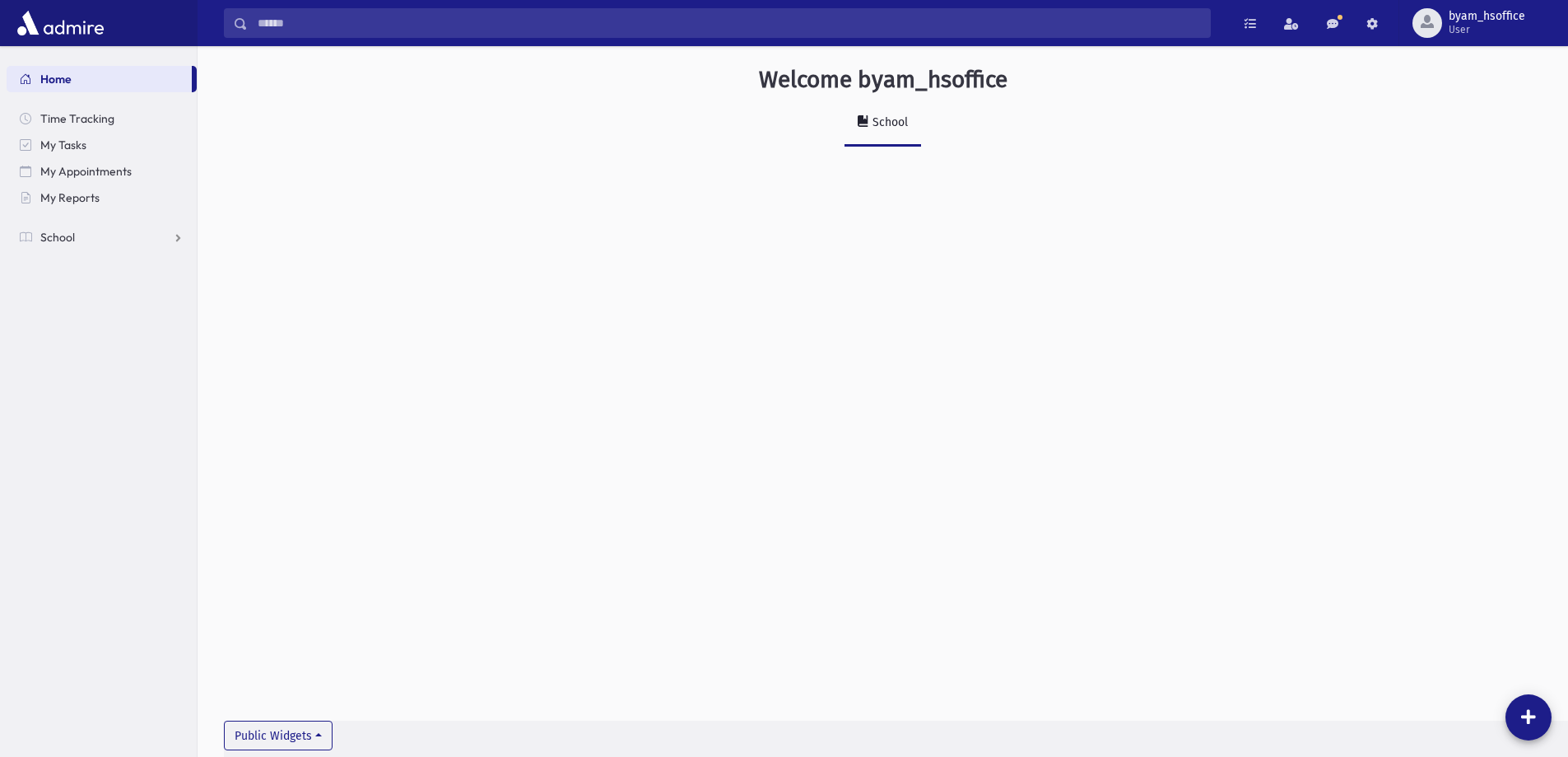
click at [4, 232] on nav "Home Time Tracking My Tasks My Appointments My Reports School School Students A…" at bounding box center [98, 149] width 197 height 207
click at [30, 232] on span at bounding box center [26, 237] width 12 height 15
click at [153, 286] on link "Attendance" at bounding box center [102, 290] width 191 height 27
click at [96, 366] on span "Monitoring" at bounding box center [91, 369] width 57 height 15
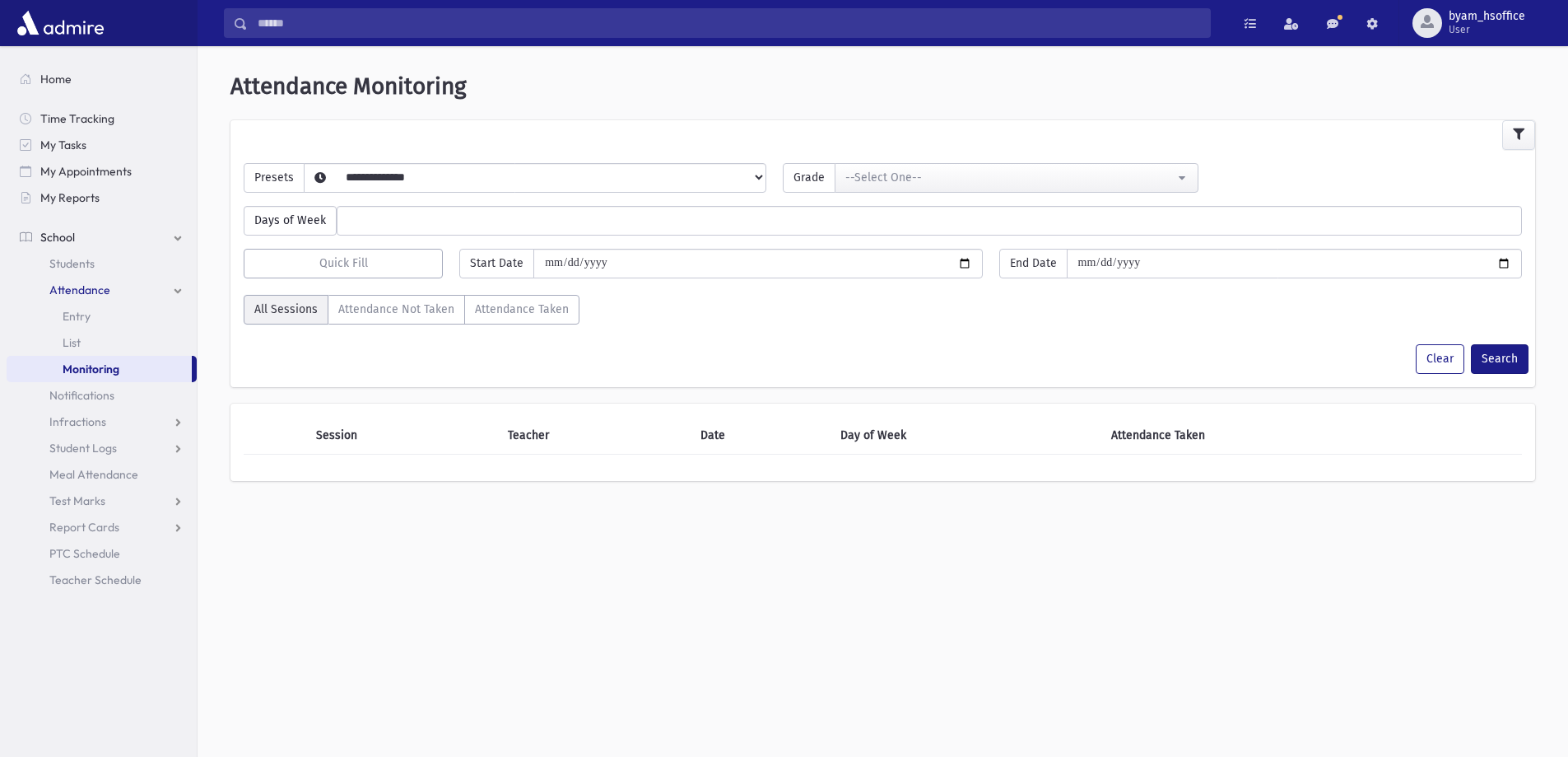
select select
click at [377, 184] on select "**********" at bounding box center [522, 198] width 434 height 28
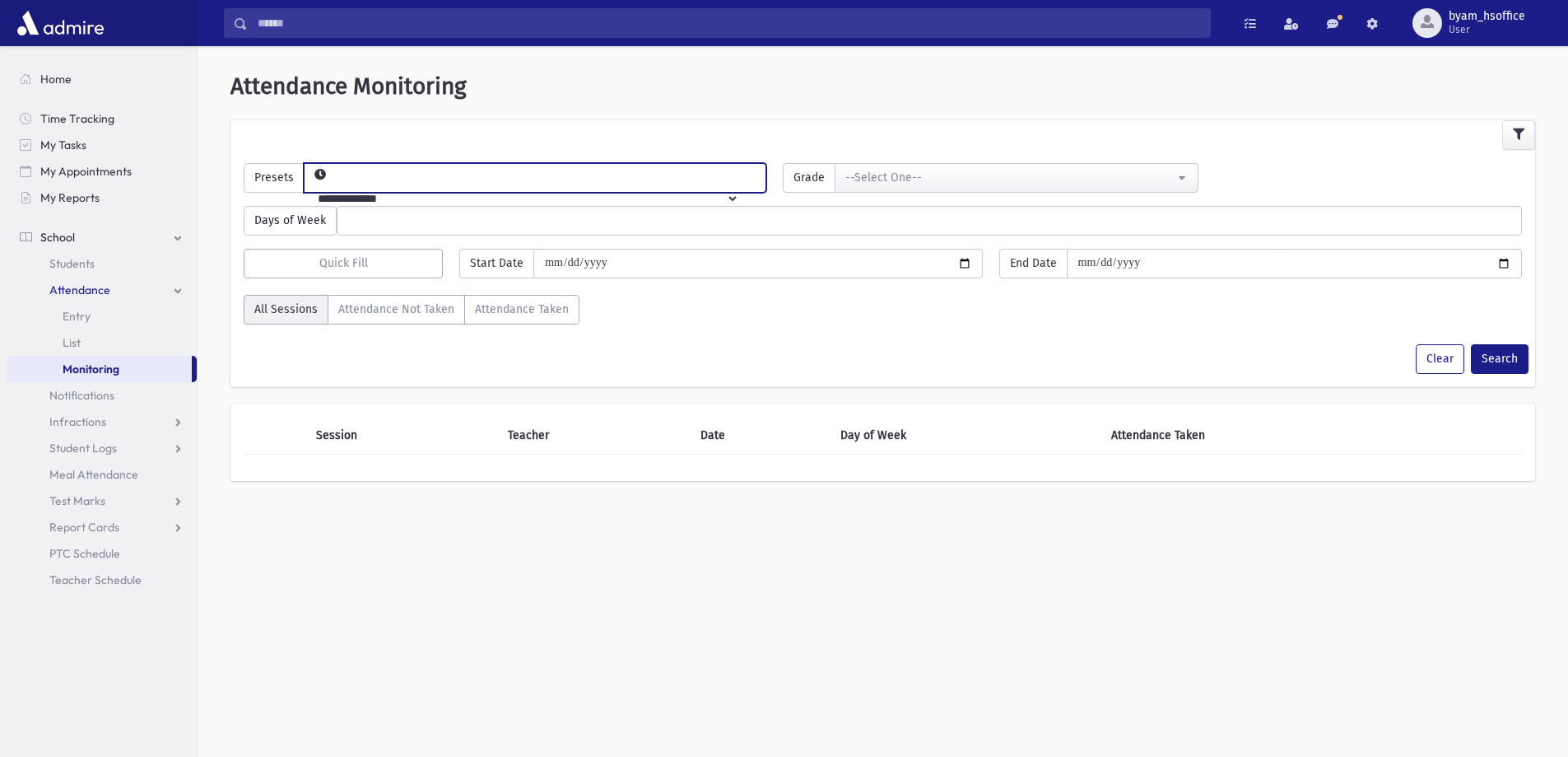
select select "*****"
click at [331, 184] on select "**********" at bounding box center [522, 198] width 434 height 28
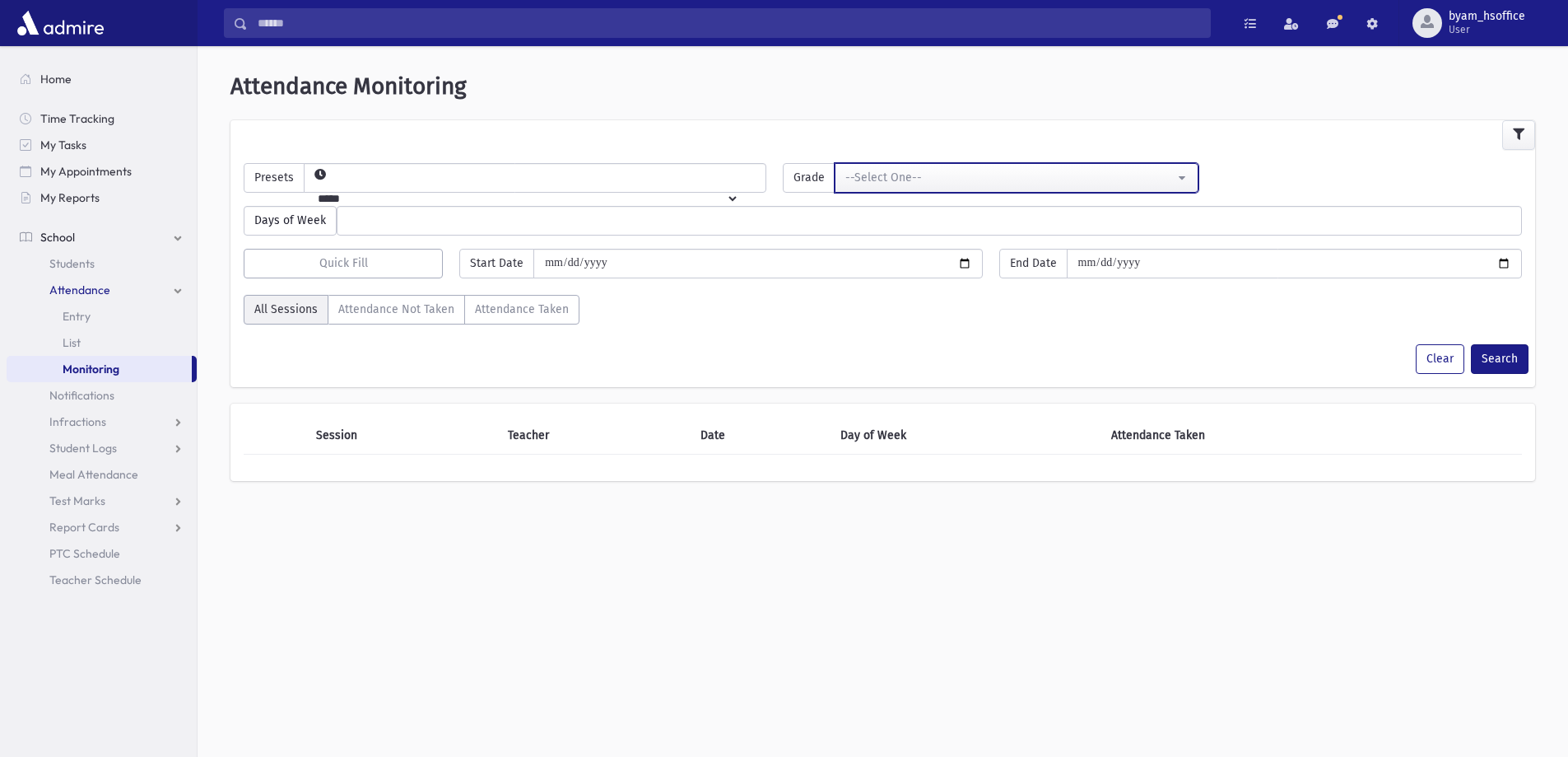
click at [996, 183] on div "--Select One--" at bounding box center [1009, 177] width 329 height 17
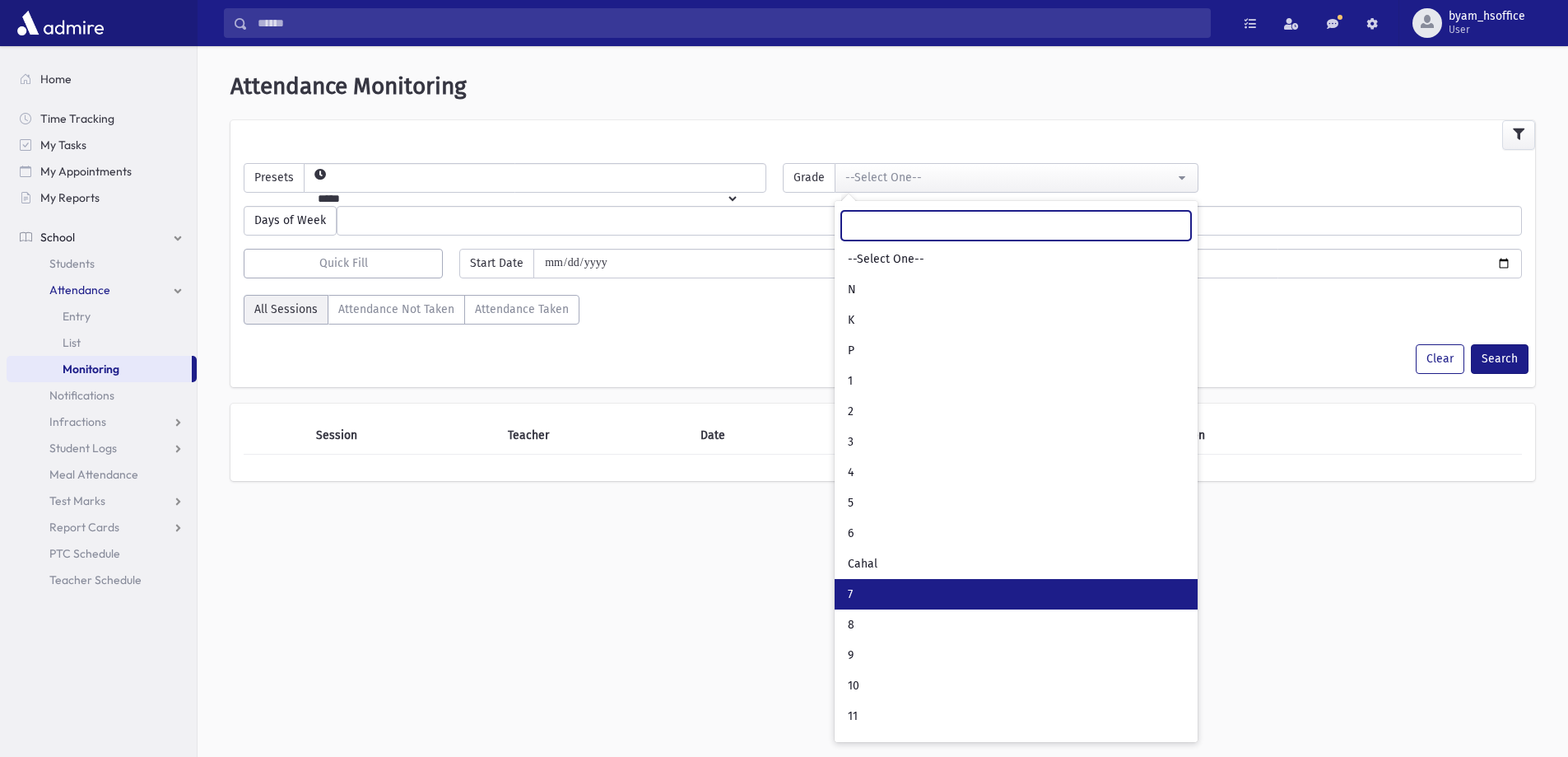
scroll to position [27, 0]
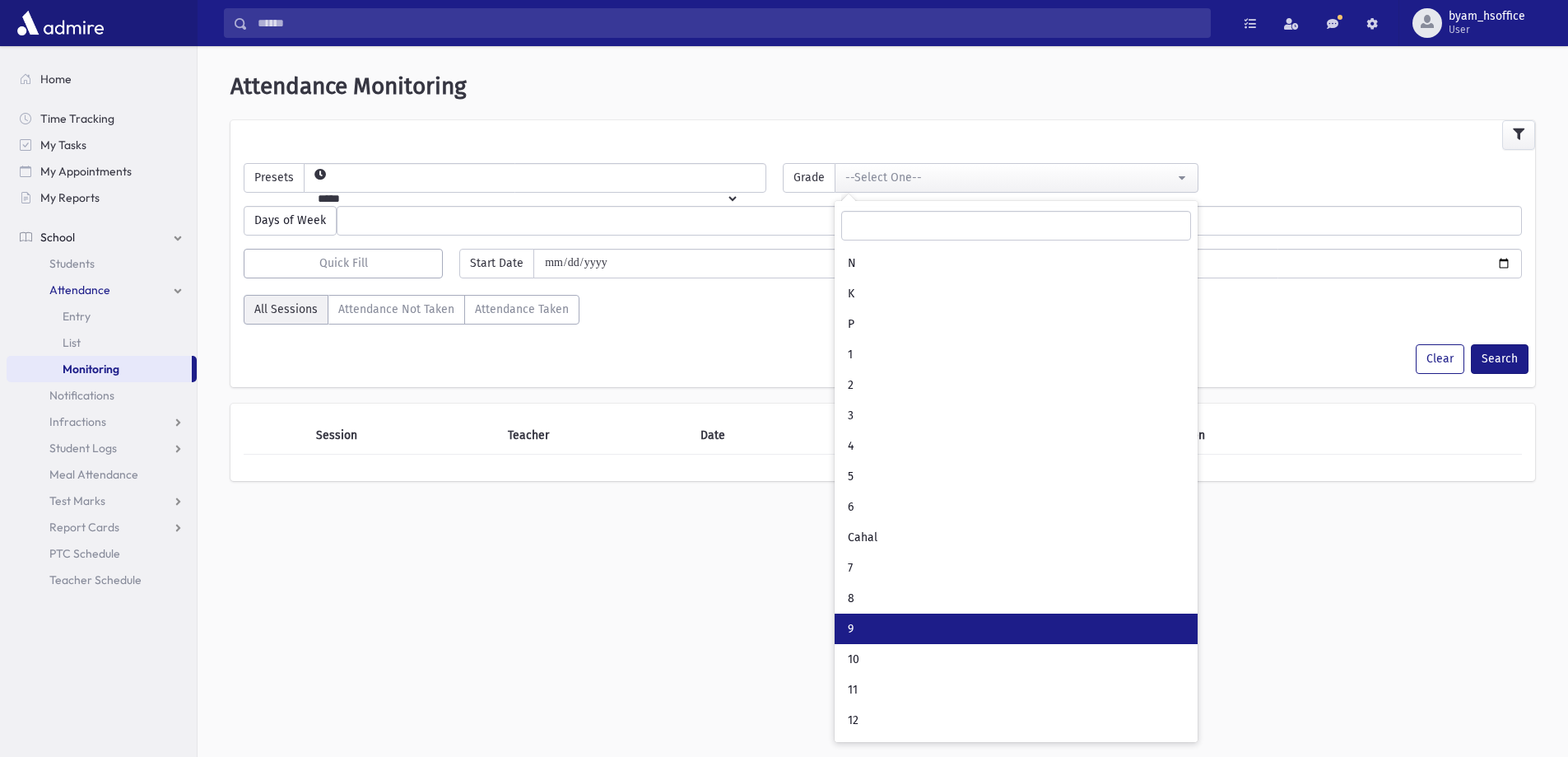
click at [854, 638] on link "9" at bounding box center [1016, 629] width 363 height 30
select select "**"
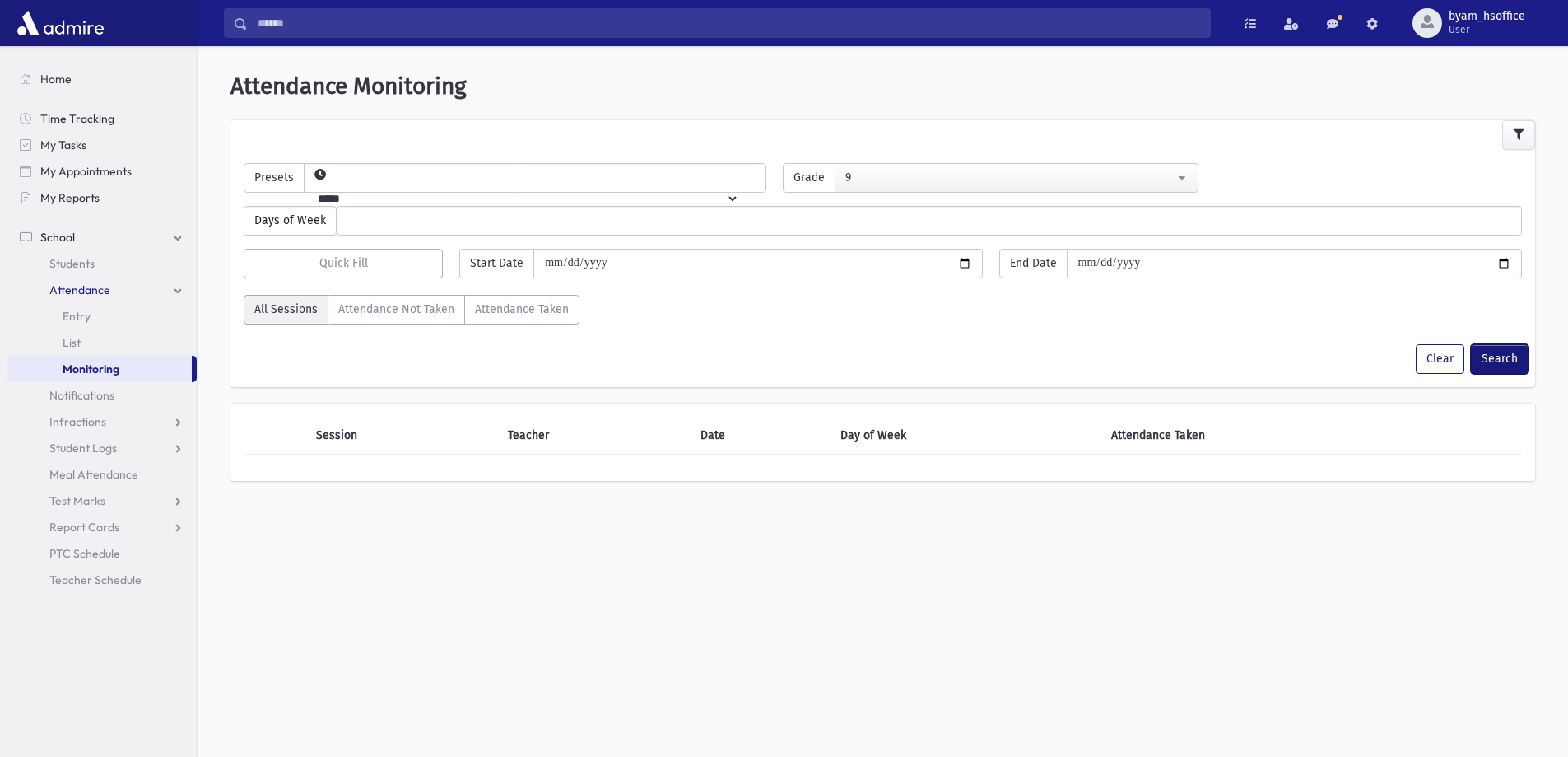
click at [1508, 357] on button "Search" at bounding box center [1499, 359] width 58 height 29
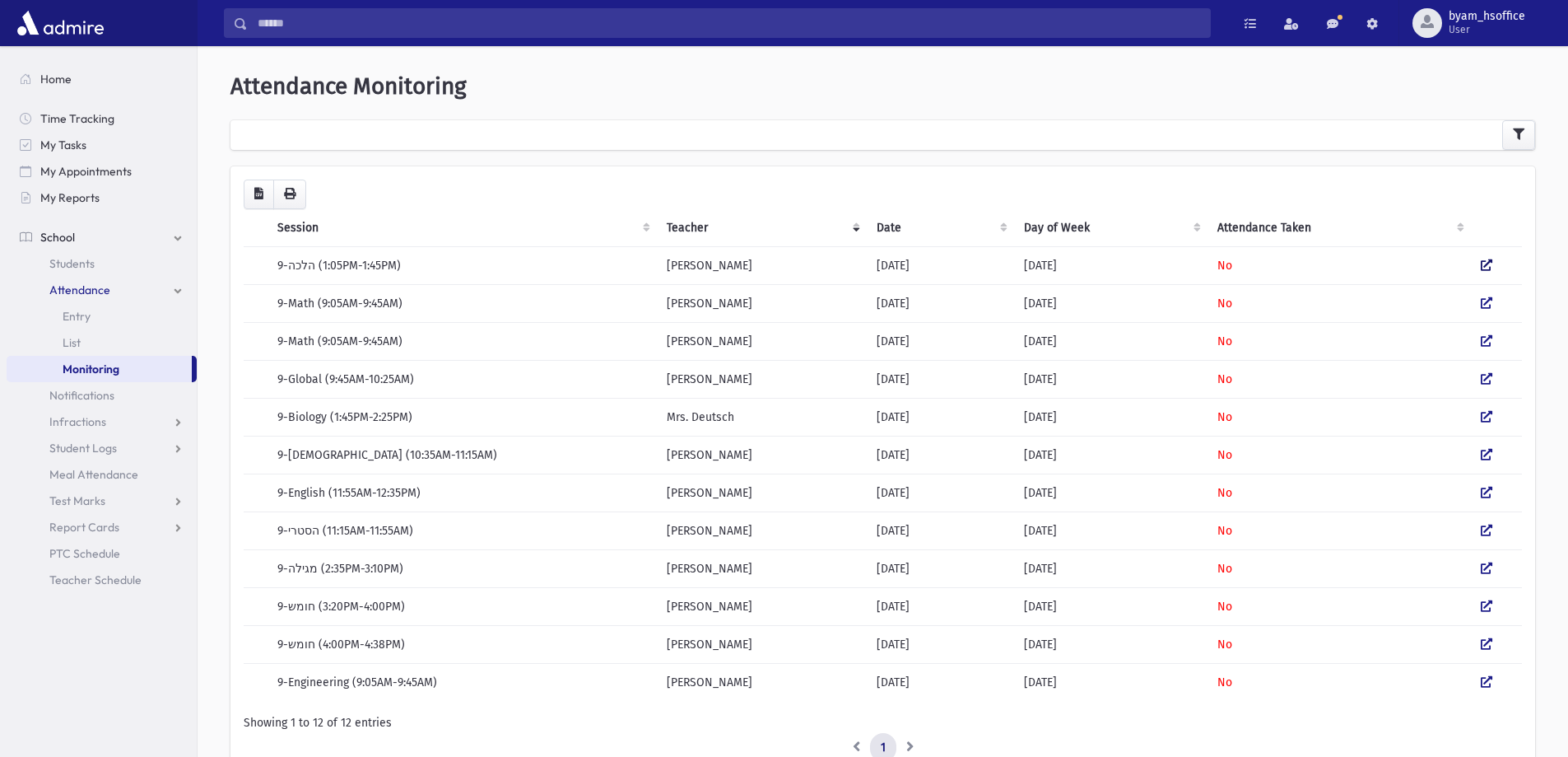
click at [1487, 264] on icon at bounding box center [1486, 265] width 12 height 12
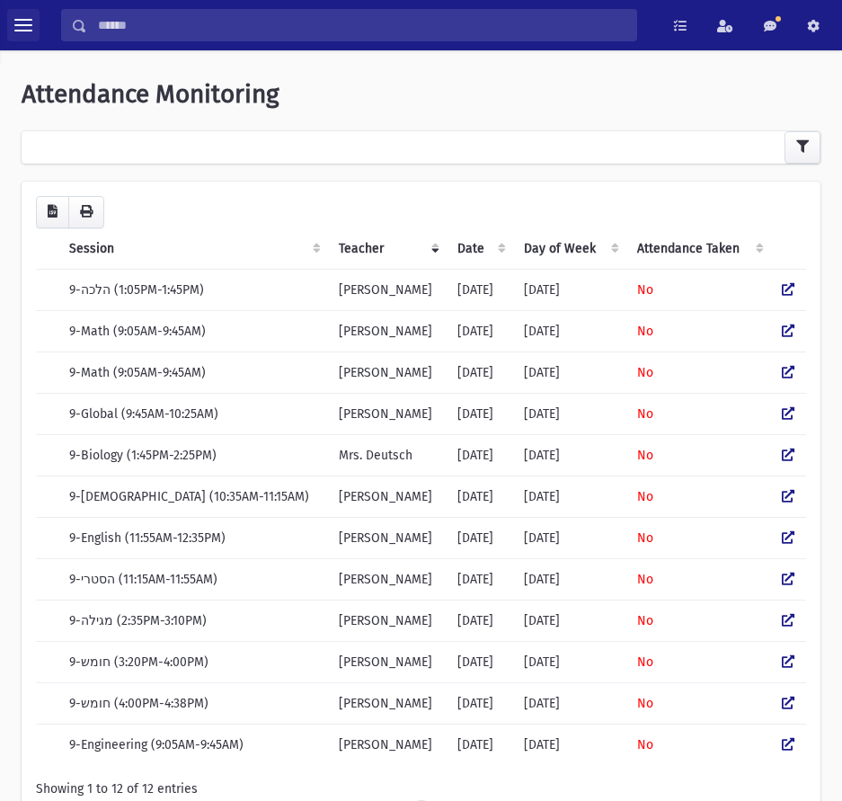
click at [25, 16] on span "toggle menu" at bounding box center [23, 25] width 18 height 18
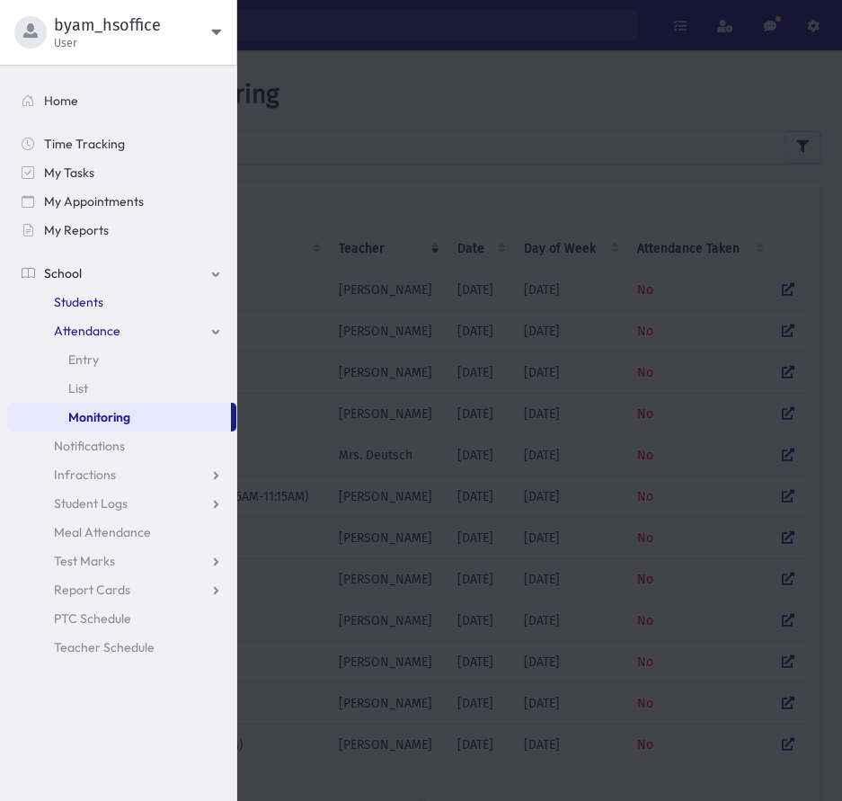
click at [110, 300] on link "Students" at bounding box center [121, 302] width 229 height 29
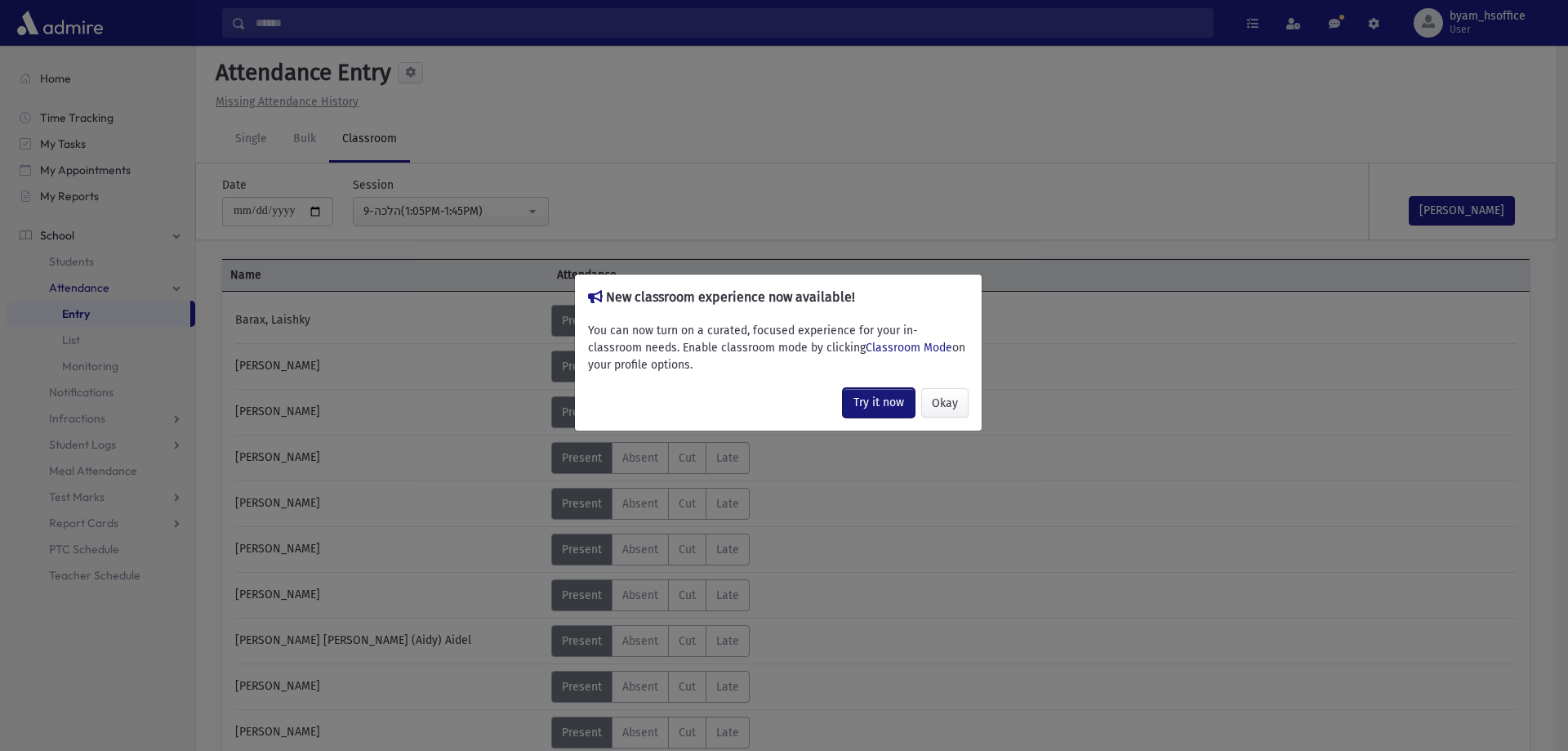
click at [876, 407] on link "Try it now" at bounding box center [878, 403] width 72 height 29
click at [939, 407] on button "Okay" at bounding box center [945, 403] width 47 height 29
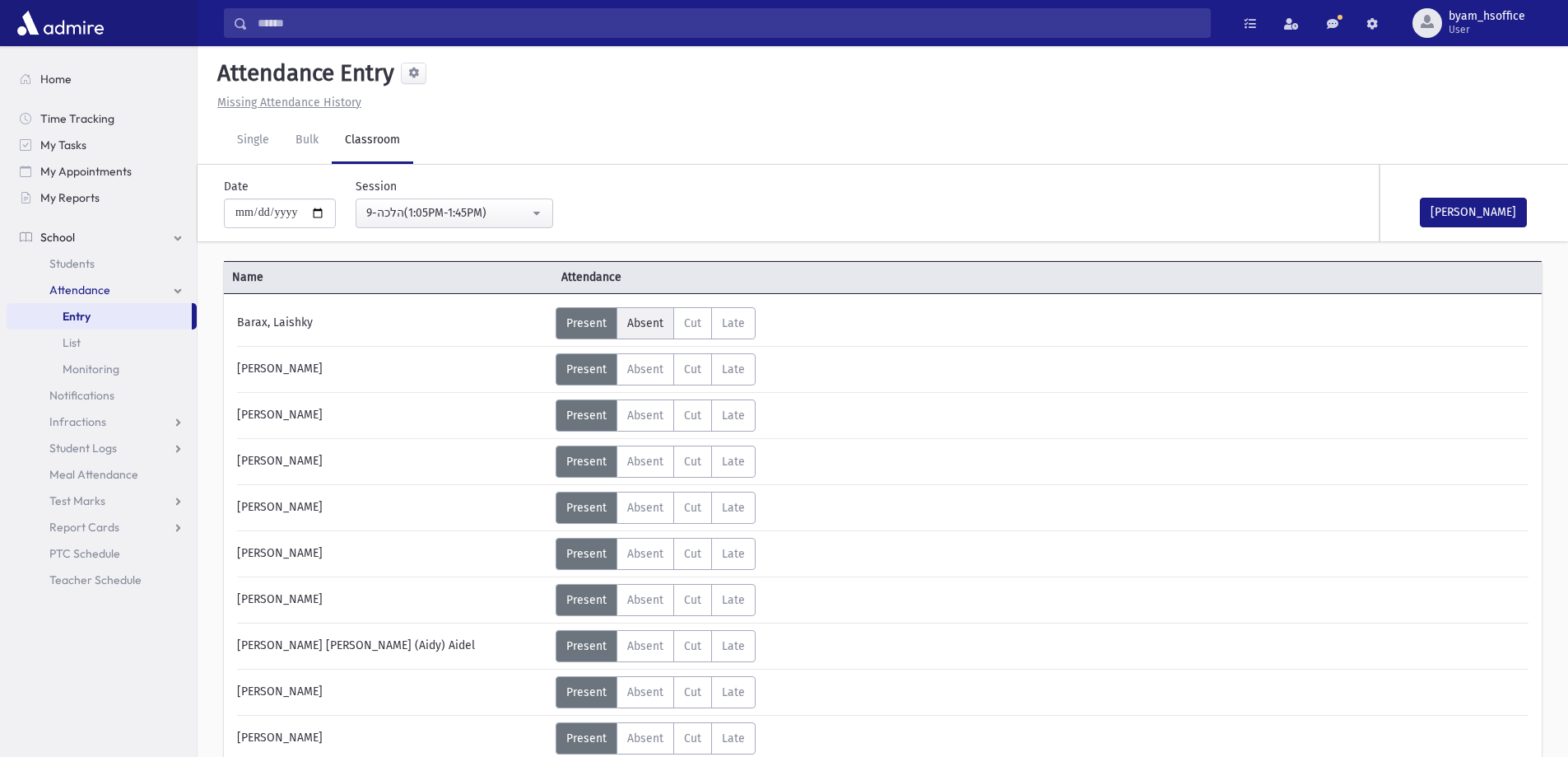
click at [648, 324] on span "Absent" at bounding box center [646, 323] width 37 height 14
click at [714, 330] on label "Late L" at bounding box center [733, 323] width 45 height 32
click at [700, 327] on span "Cut" at bounding box center [692, 323] width 17 height 14
click at [598, 321] on span "Present" at bounding box center [586, 323] width 40 height 14
click at [465, 220] on div "9-הלכה(1:05PM-1:45PM)" at bounding box center [448, 213] width 163 height 17
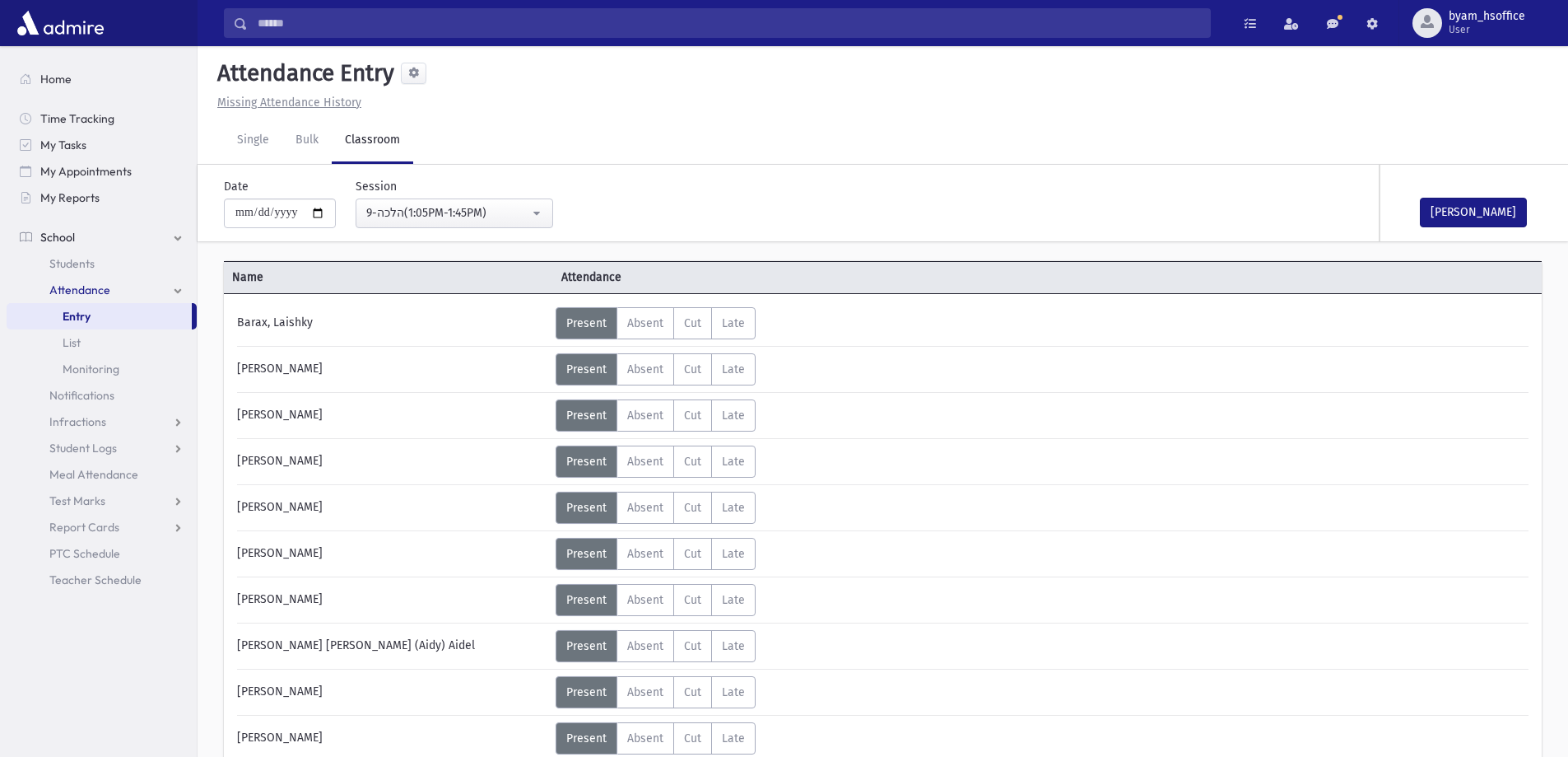
scroll to position [561, 0]
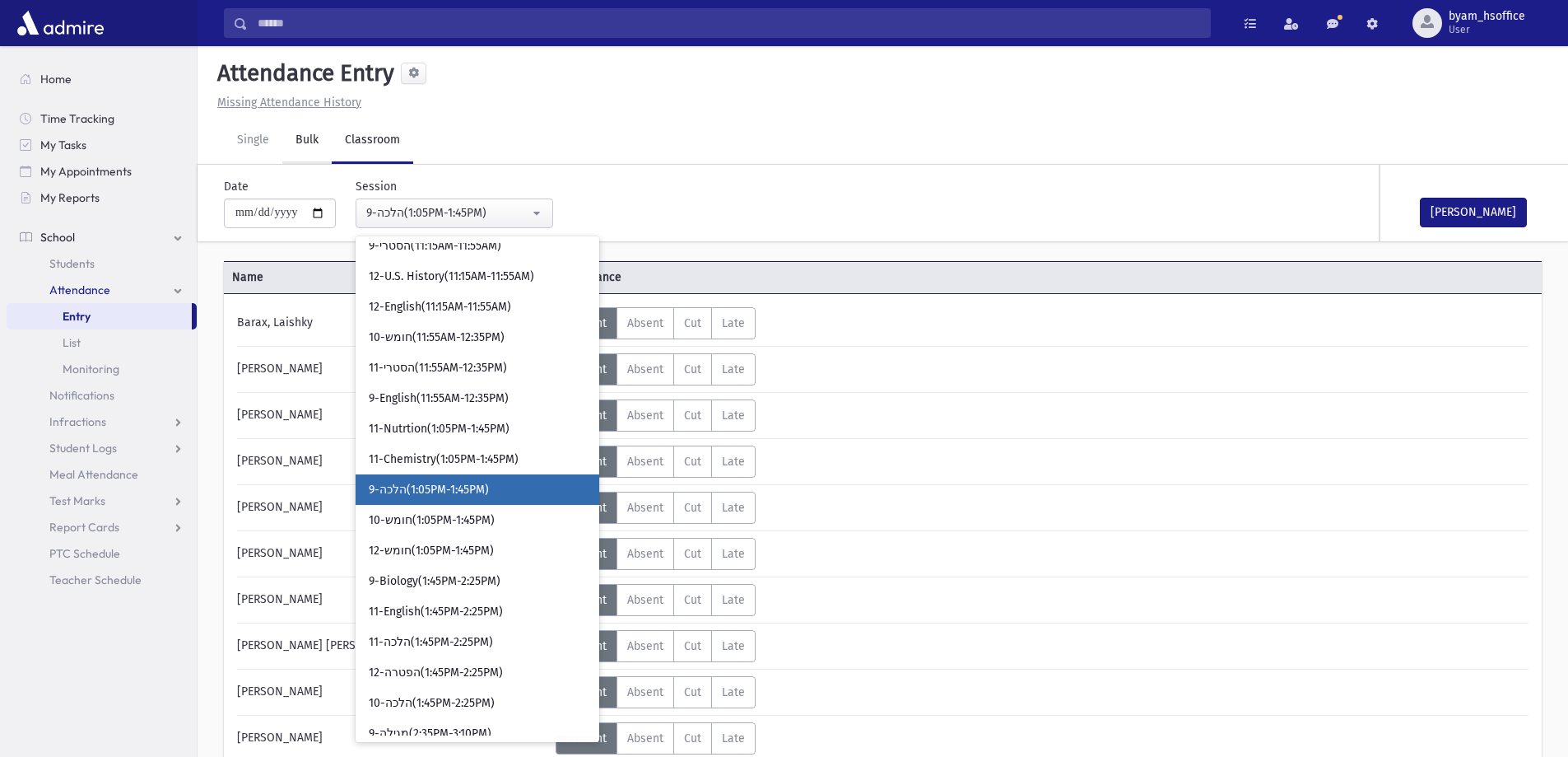
click at [286, 148] on link "Bulk" at bounding box center [307, 141] width 49 height 46
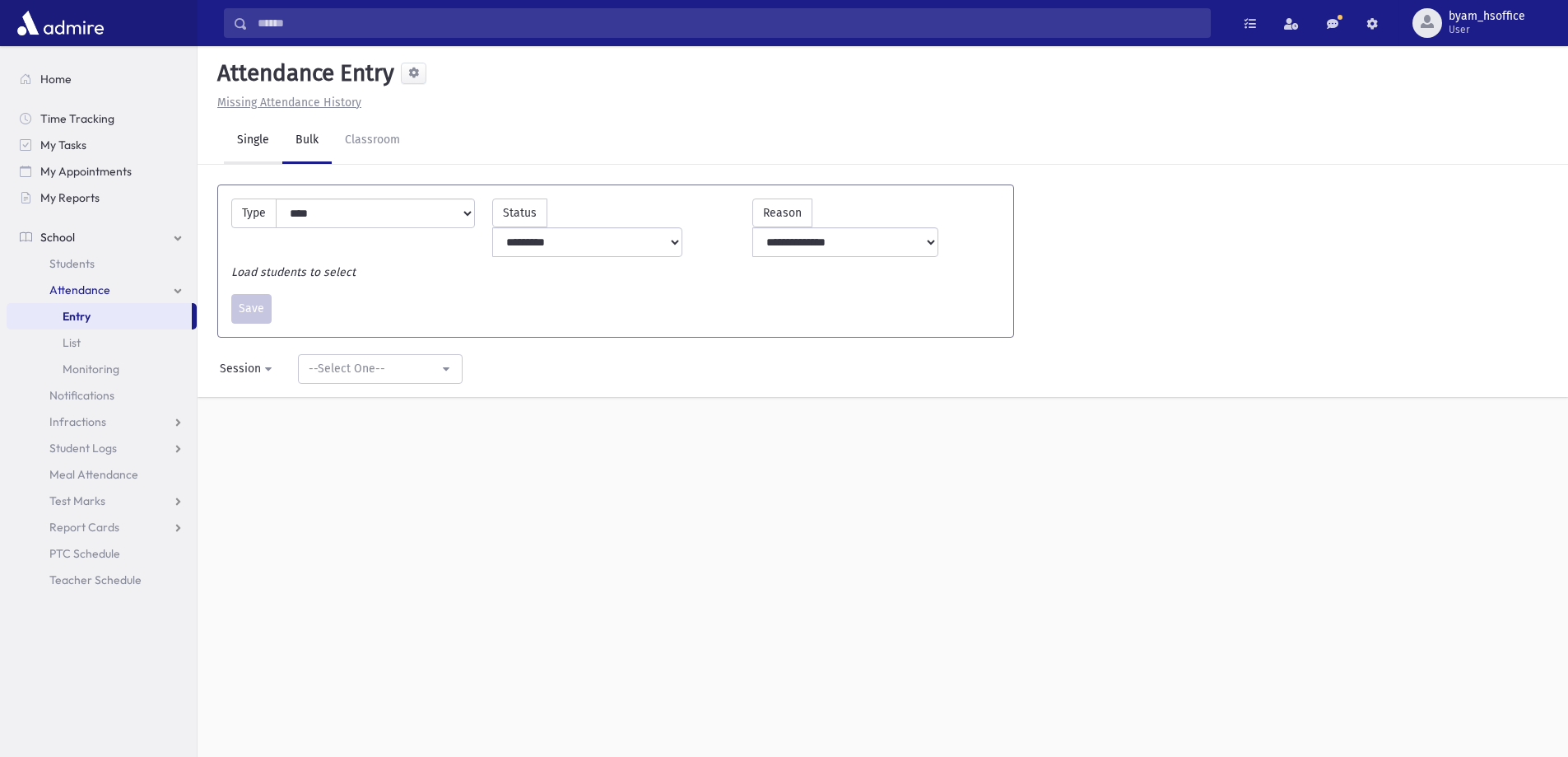
click at [257, 148] on link "Single" at bounding box center [253, 141] width 59 height 46
click at [375, 146] on link "Classroom" at bounding box center [372, 141] width 82 height 46
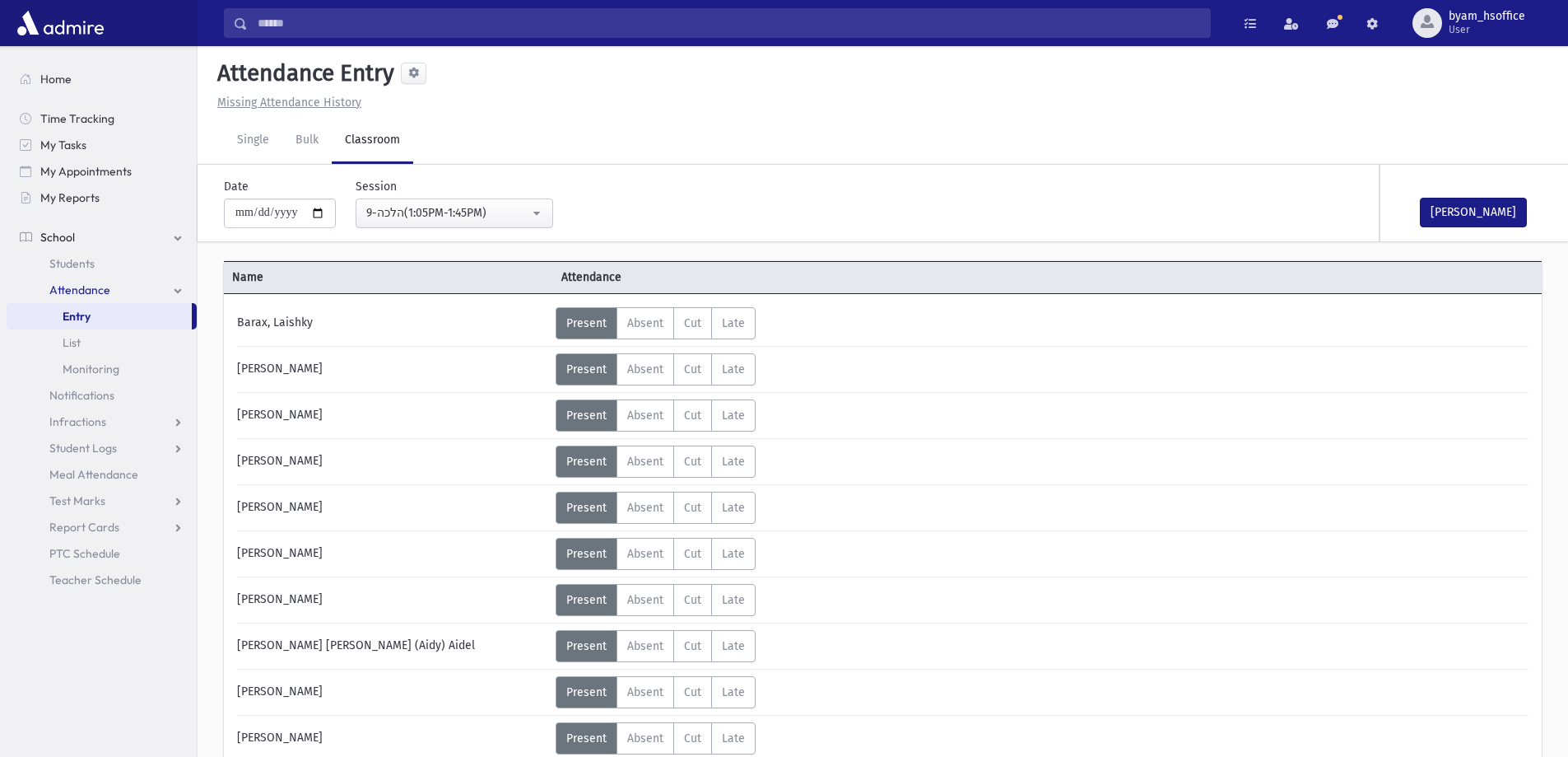
click at [119, 324] on link "Entry" at bounding box center [99, 316] width 185 height 27
